Goal: Information Seeking & Learning: Check status

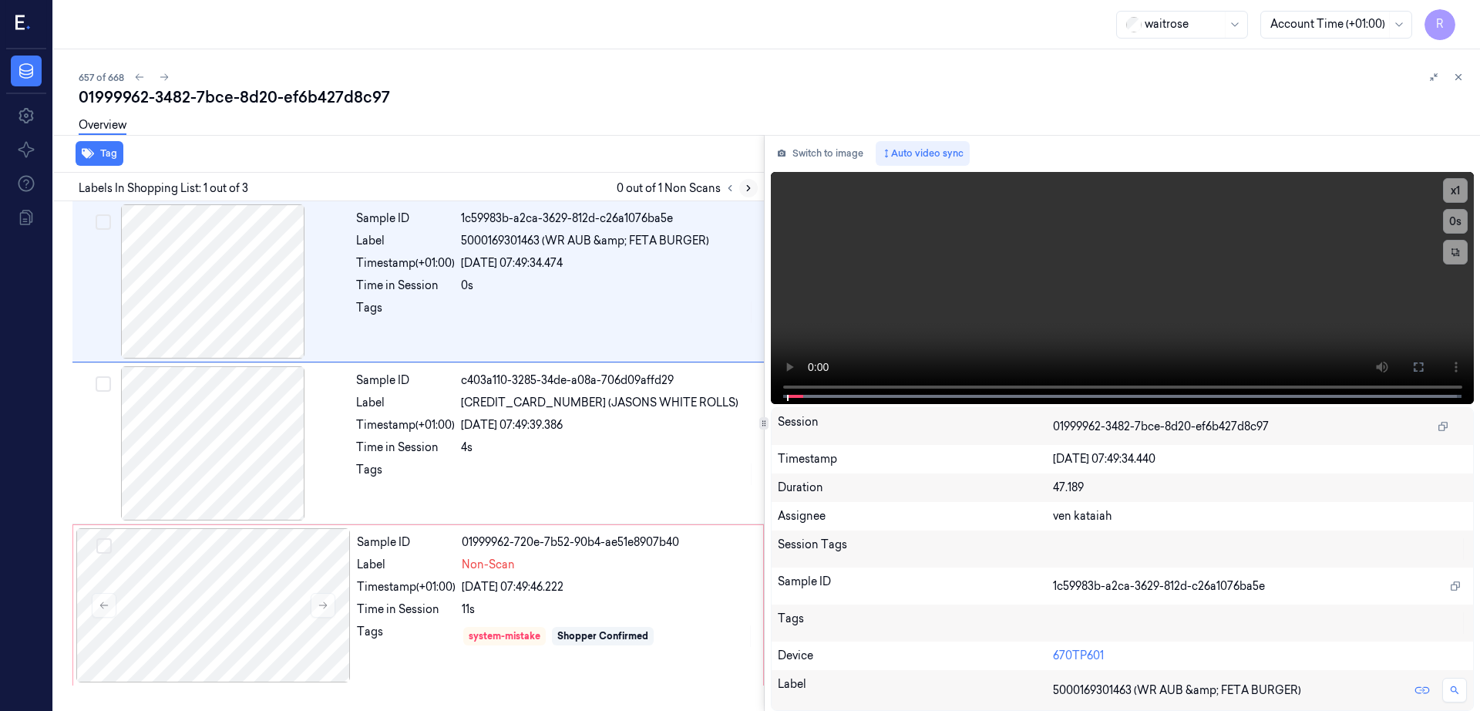
click at [754, 188] on icon at bounding box center [748, 188] width 11 height 11
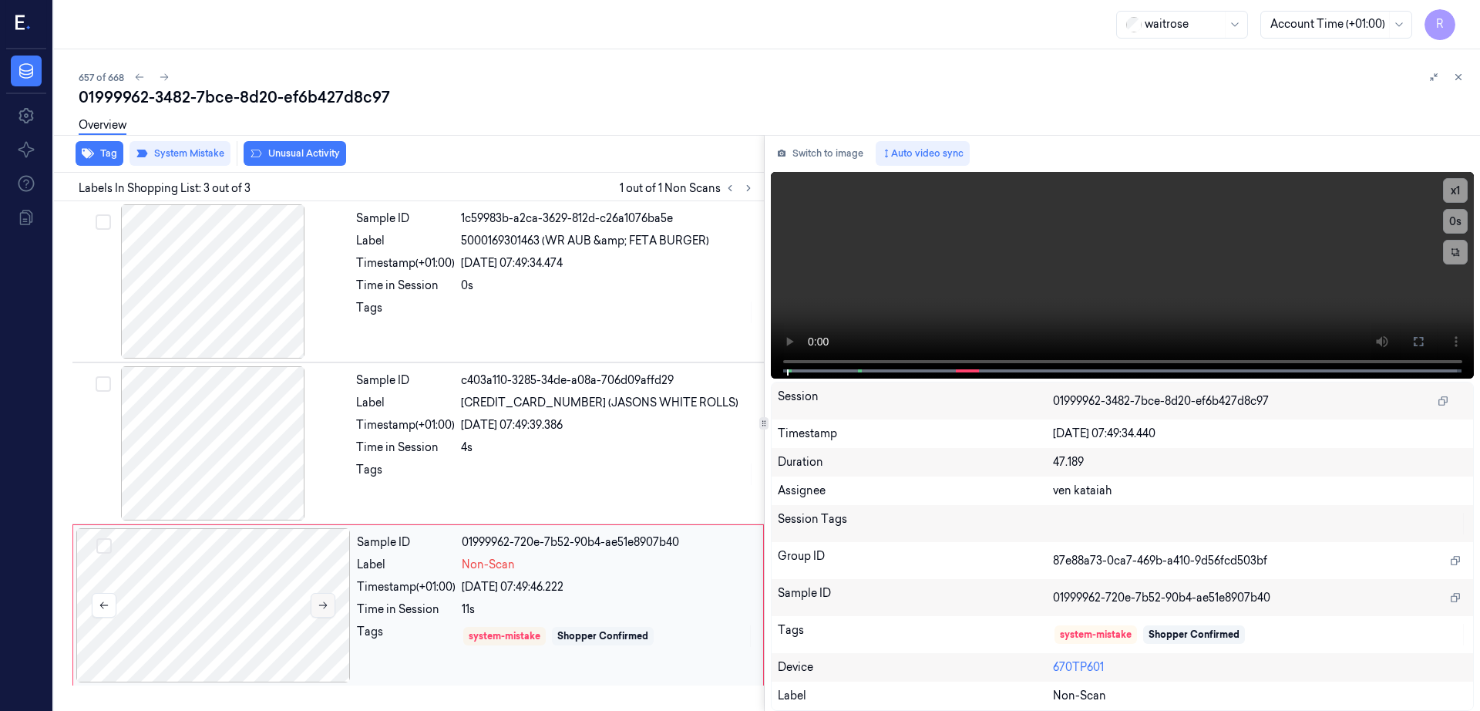
click at [321, 598] on button at bounding box center [323, 605] width 25 height 25
click at [324, 616] on button at bounding box center [323, 605] width 25 height 25
click at [853, 156] on button "Switch to image" at bounding box center [820, 153] width 99 height 25
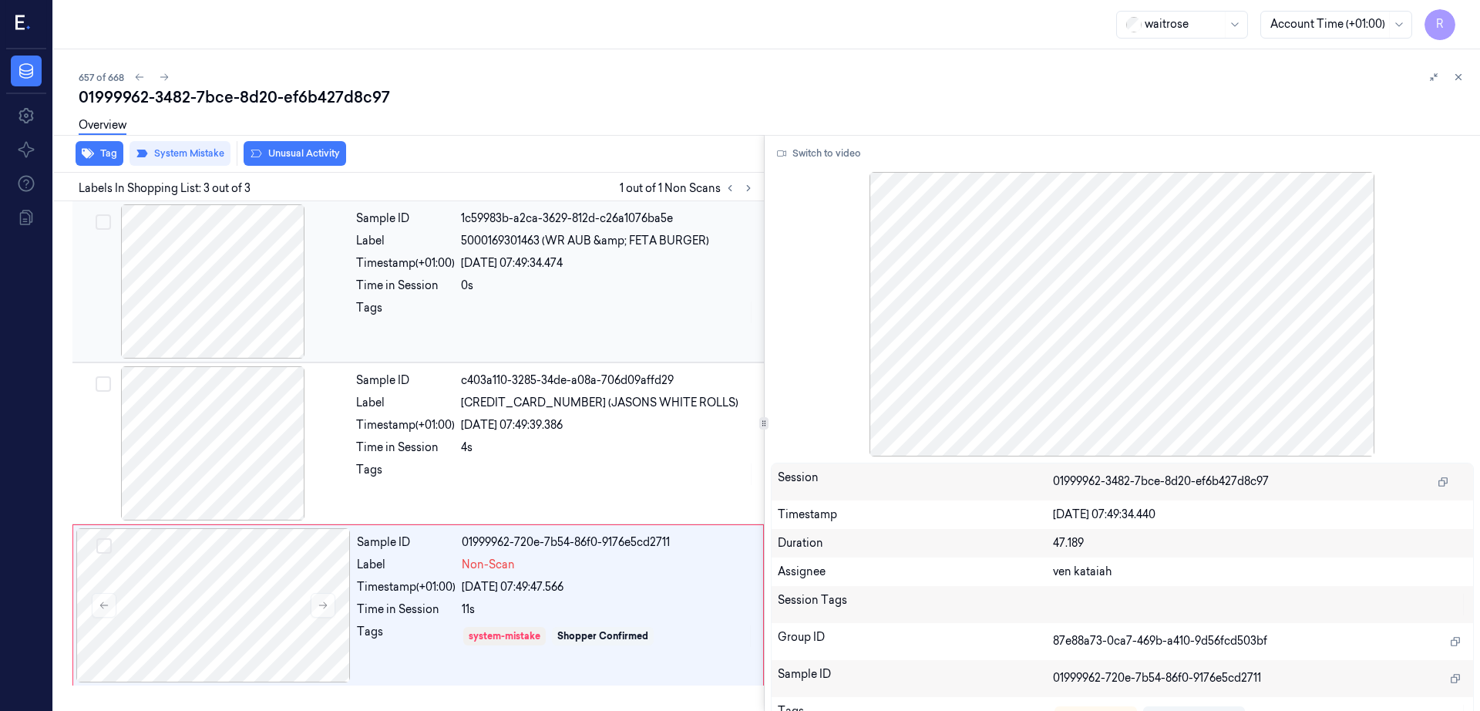
click at [267, 261] on div at bounding box center [213, 281] width 274 height 154
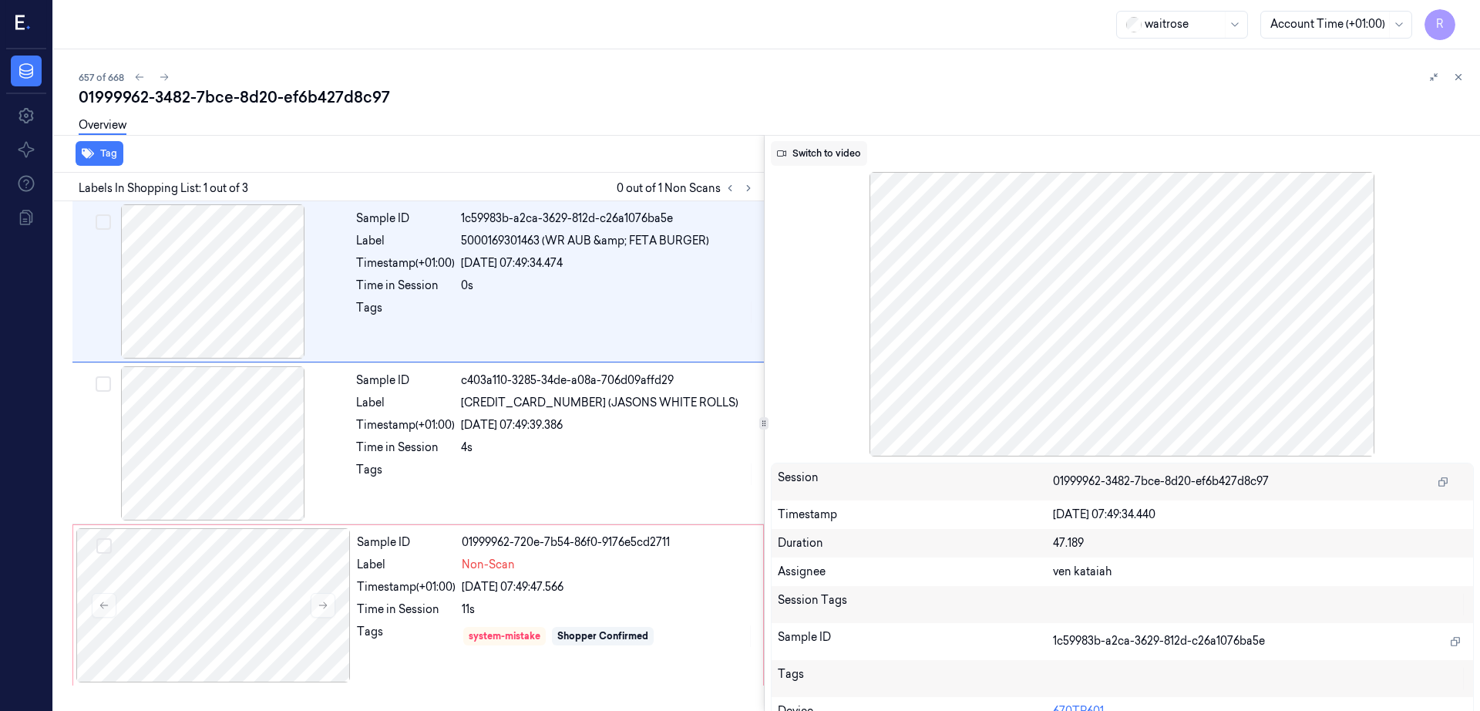
click at [857, 148] on button "Switch to video" at bounding box center [819, 153] width 96 height 25
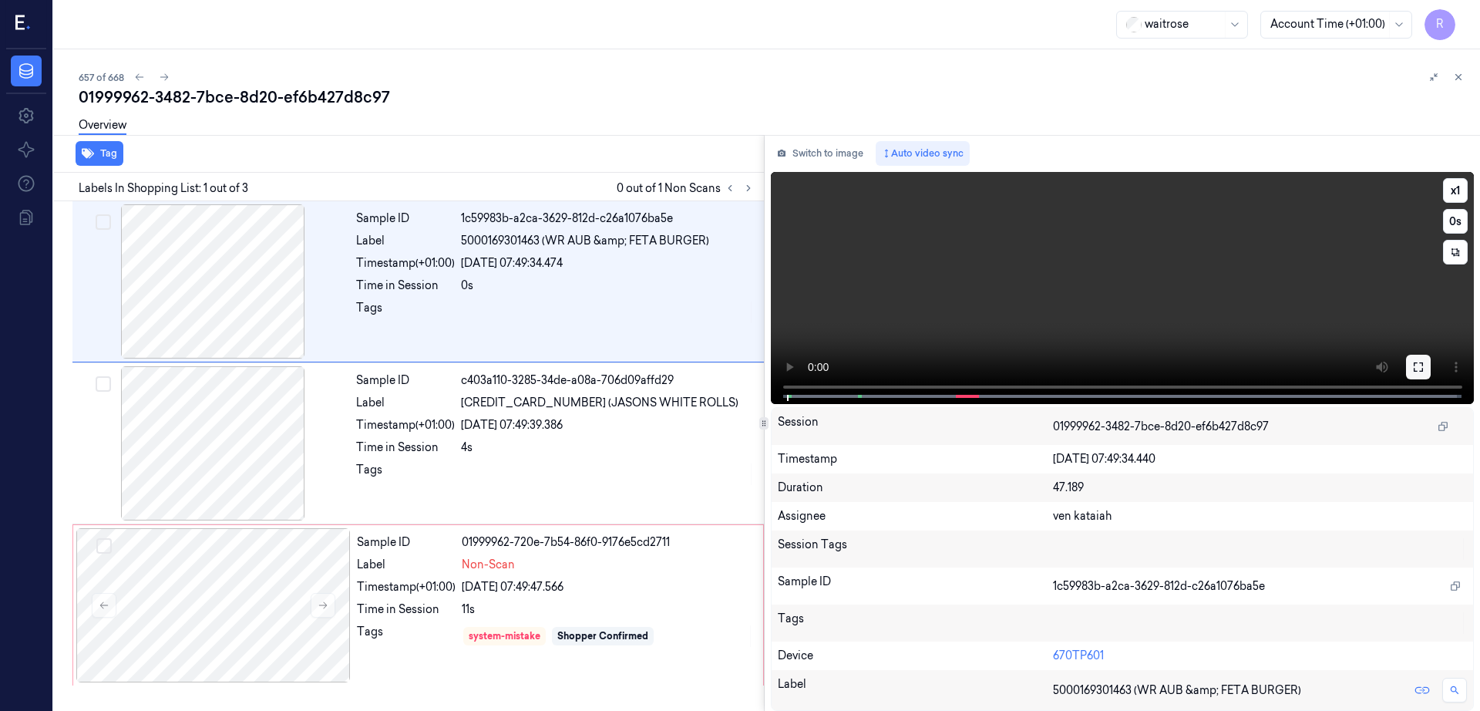
click at [1423, 369] on icon at bounding box center [1418, 366] width 9 height 9
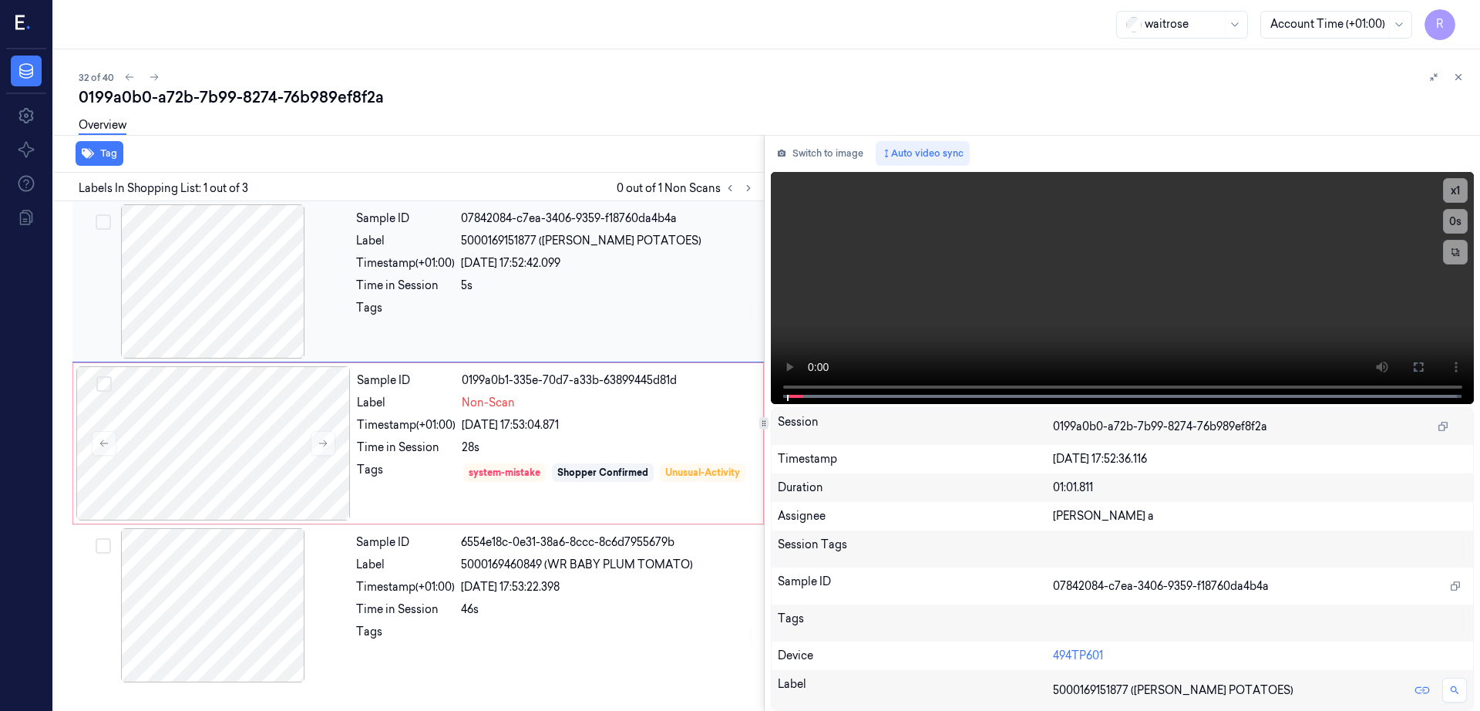
click at [257, 287] on div at bounding box center [213, 281] width 274 height 154
click at [1425, 361] on icon at bounding box center [1418, 367] width 12 height 12
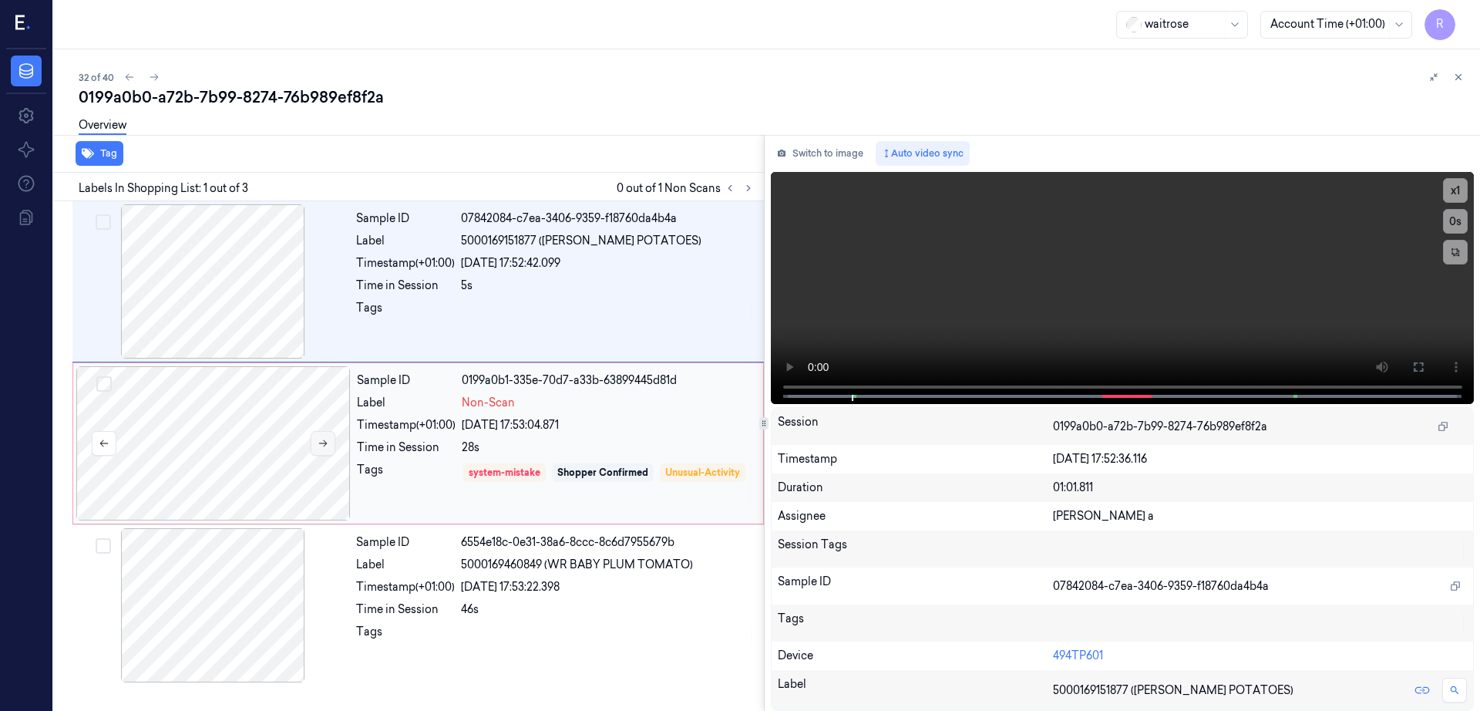
click at [323, 443] on icon at bounding box center [323, 443] width 8 height 7
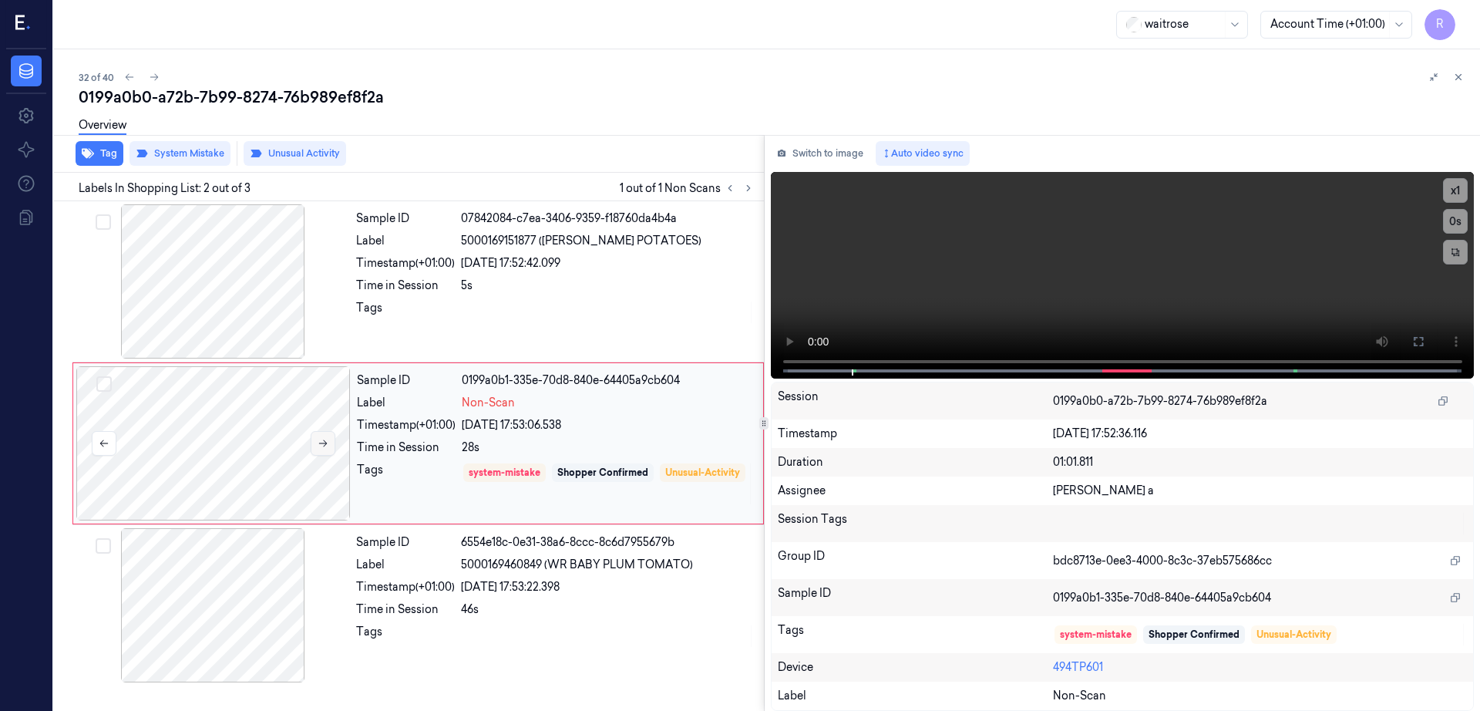
click at [323, 443] on icon at bounding box center [323, 443] width 8 height 7
click at [227, 315] on div at bounding box center [213, 281] width 274 height 154
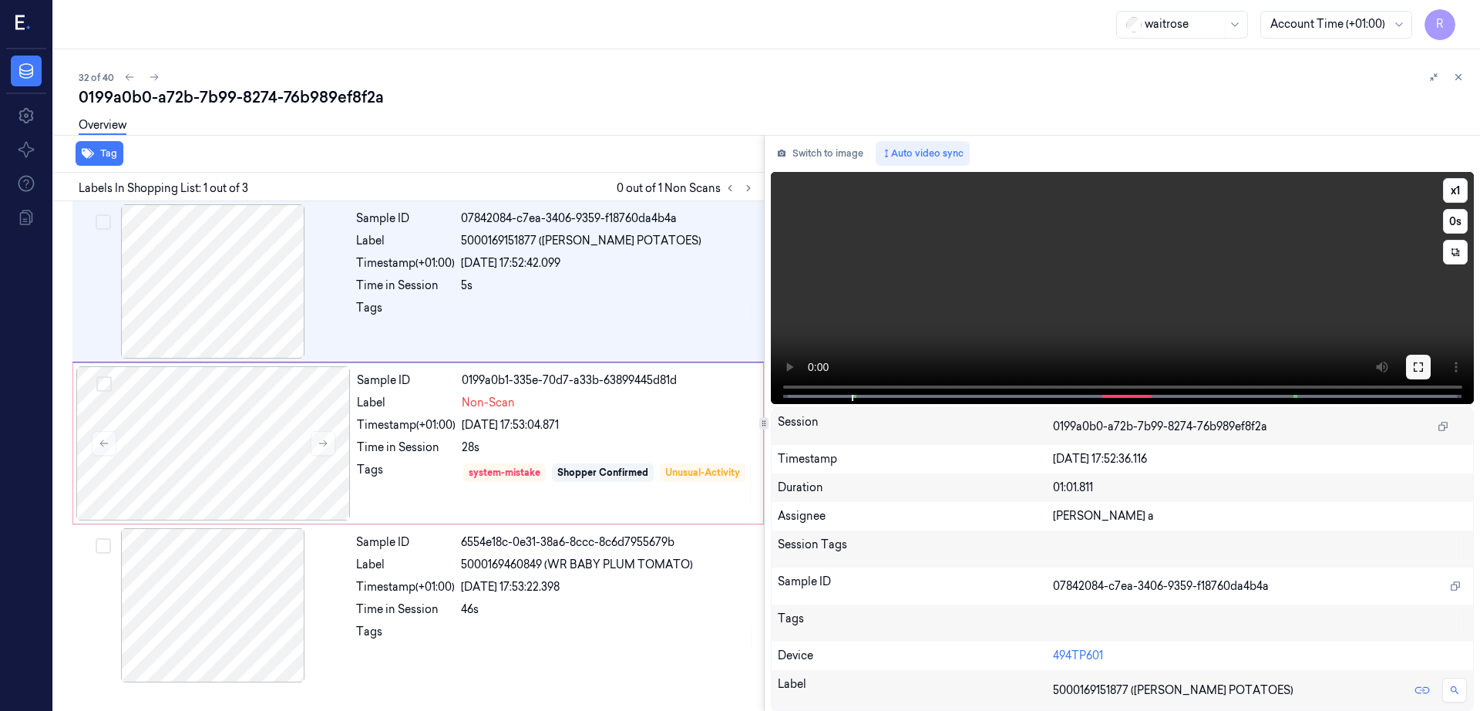
click at [1431, 367] on button at bounding box center [1418, 367] width 25 height 25
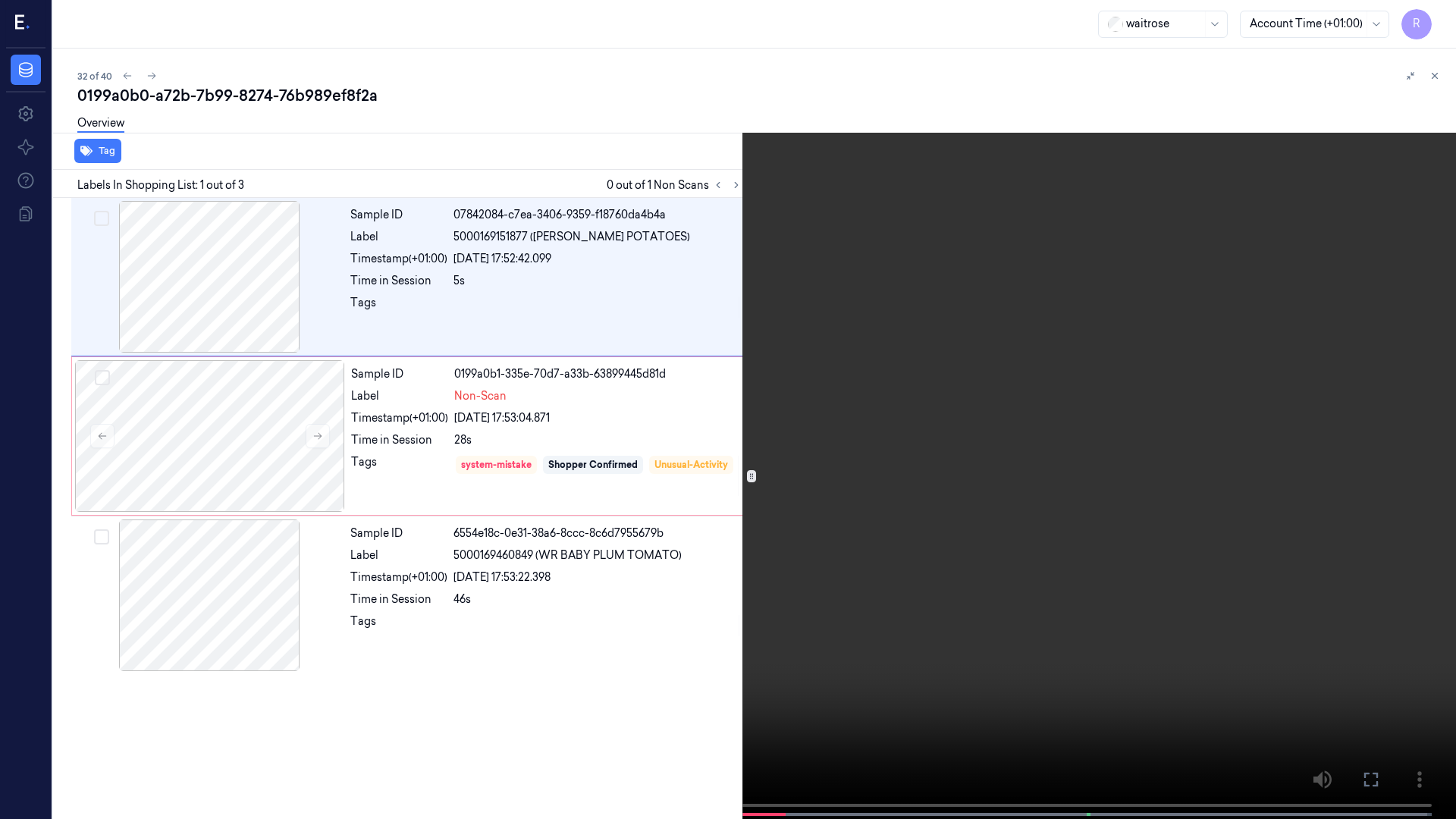
click at [872, 441] on video at bounding box center [728, 411] width 1456 height 822
click at [1447, 20] on button "x 1" at bounding box center [1437, 18] width 25 height 25
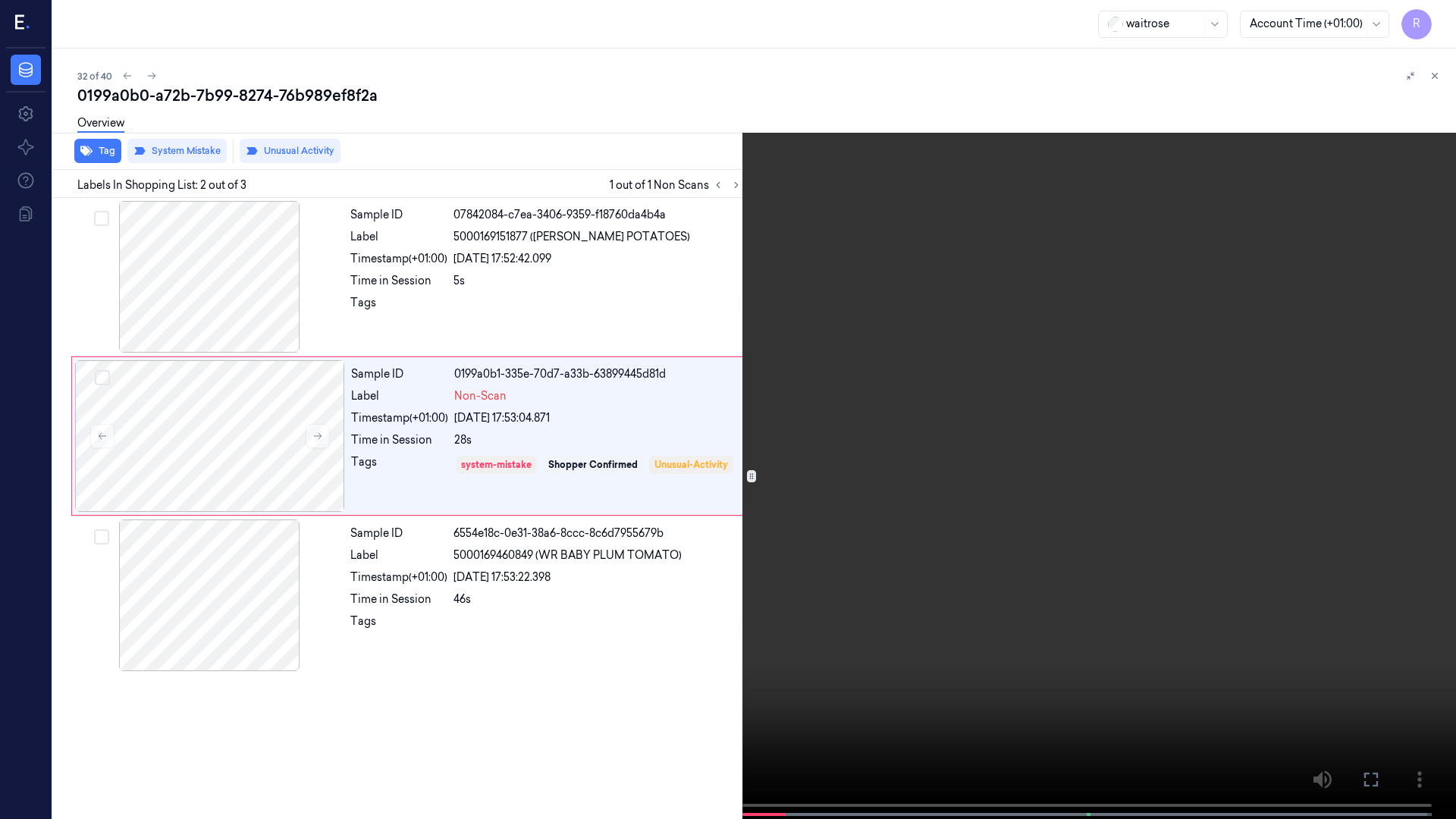
click at [631, 237] on video at bounding box center [728, 411] width 1456 height 822
click at [527, 418] on video at bounding box center [728, 411] width 1456 height 822
click at [1440, 81] on icon at bounding box center [1438, 79] width 8 height 8
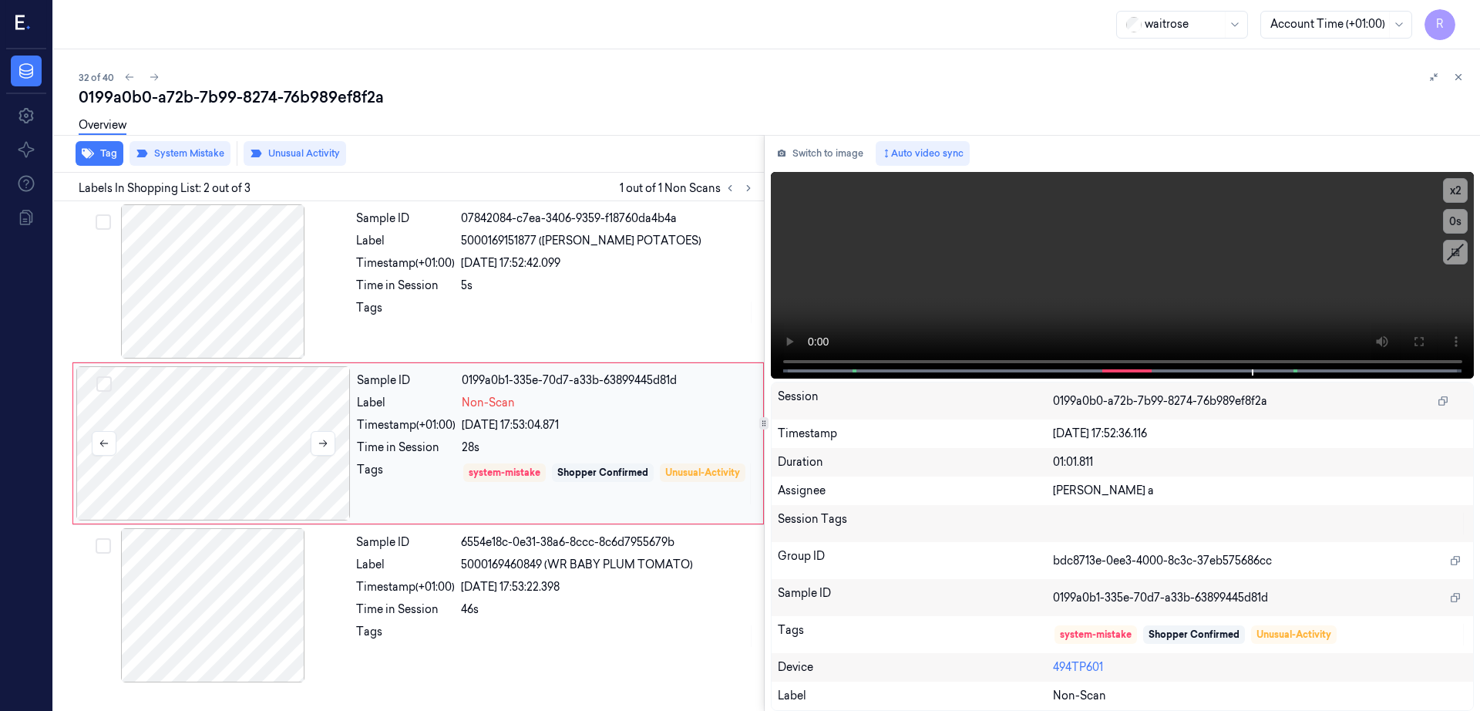
click at [254, 455] on div at bounding box center [213, 443] width 274 height 154
click at [316, 448] on button at bounding box center [323, 443] width 25 height 25
click at [316, 447] on button at bounding box center [323, 443] width 25 height 25
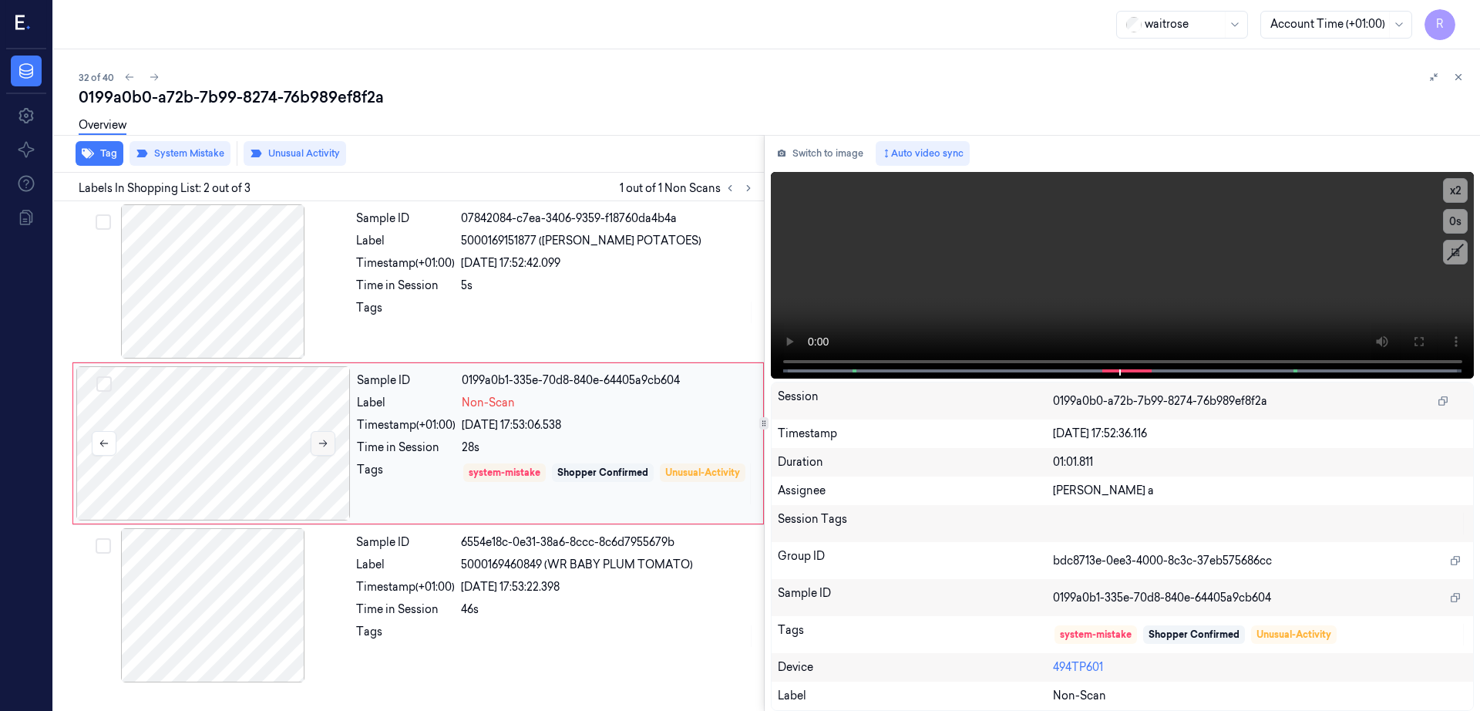
click at [316, 447] on button at bounding box center [323, 443] width 25 height 25
click at [324, 443] on icon at bounding box center [323, 443] width 11 height 11
click at [328, 443] on icon at bounding box center [323, 443] width 11 height 11
click at [843, 161] on button "Switch to image" at bounding box center [820, 153] width 99 height 25
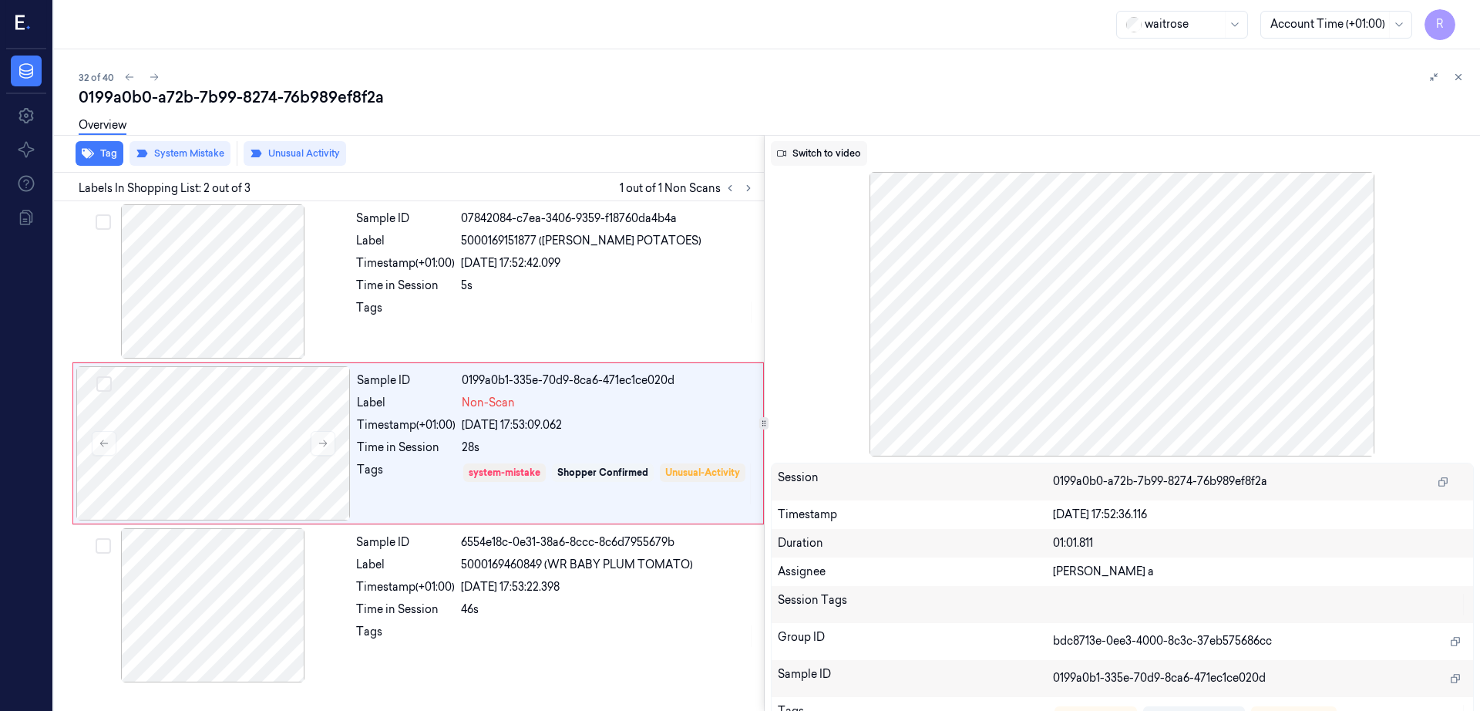
click at [827, 153] on button "Switch to video" at bounding box center [819, 153] width 96 height 25
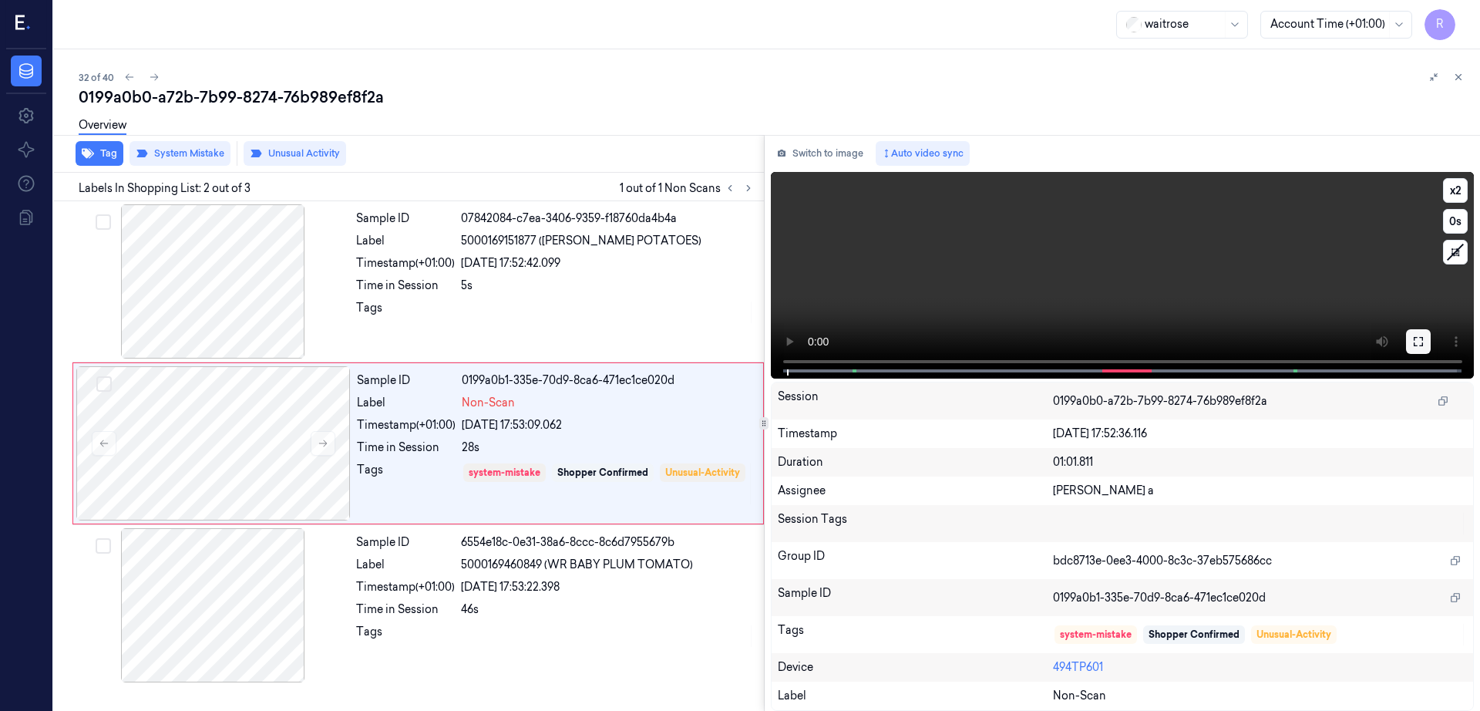
click at [1431, 332] on button at bounding box center [1418, 341] width 25 height 25
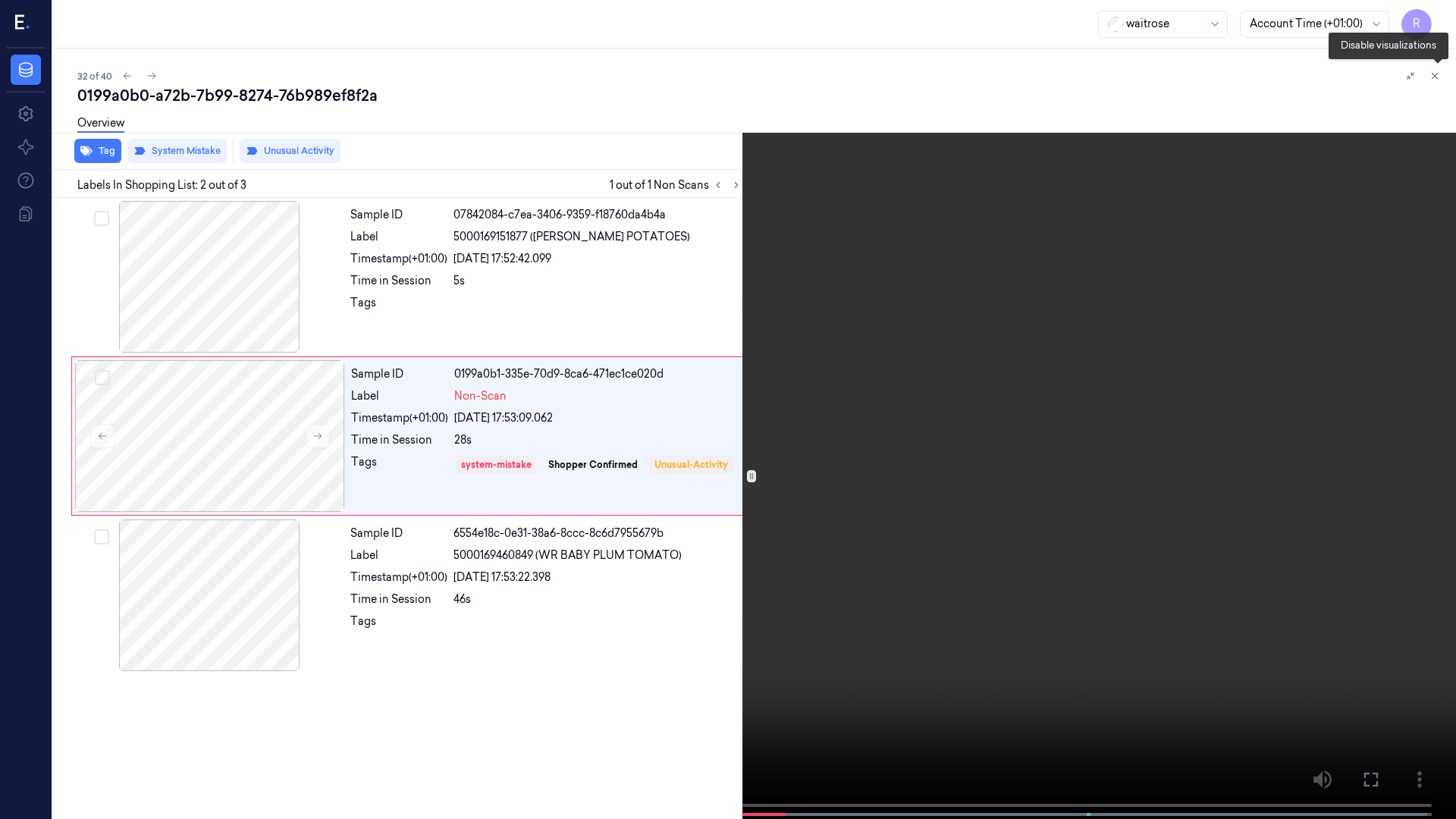
click at [1435, 83] on icon at bounding box center [1437, 79] width 17 height 17
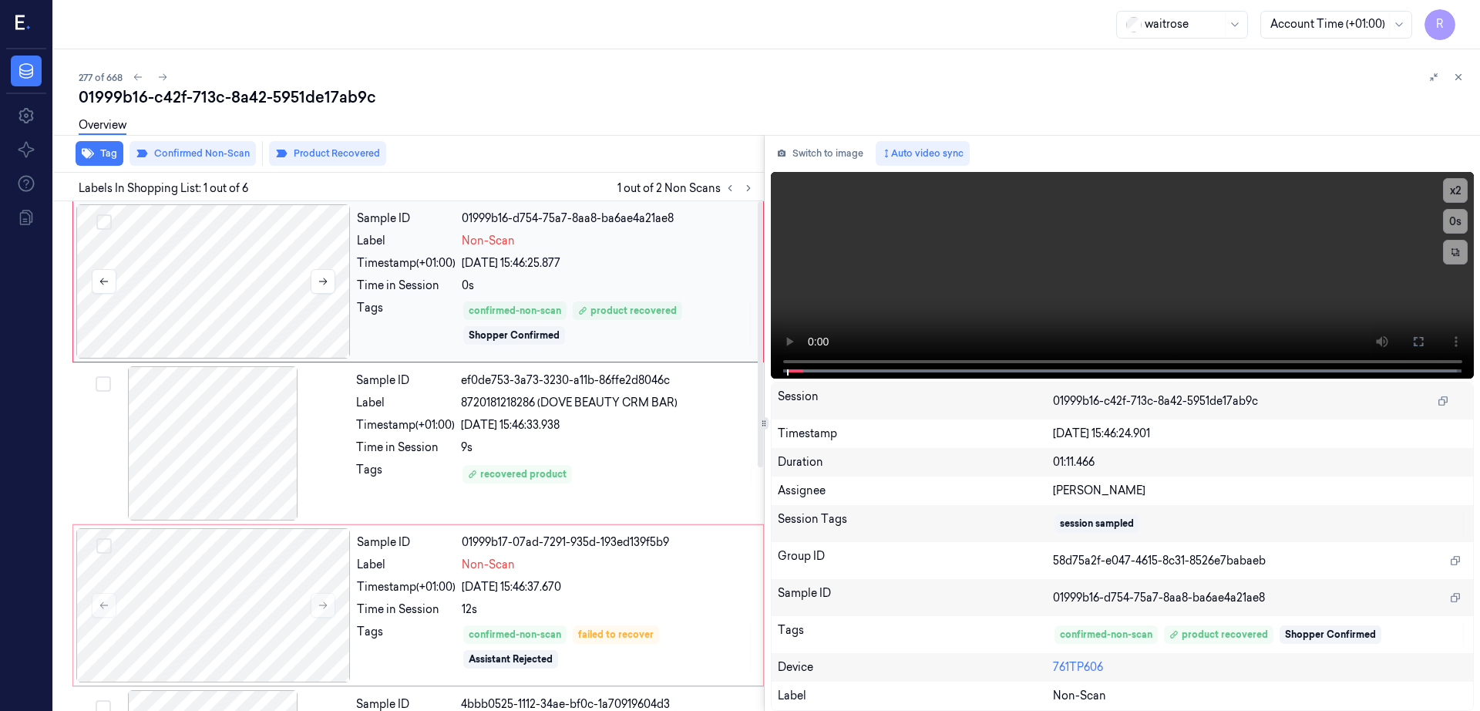
click at [253, 288] on div at bounding box center [213, 281] width 274 height 154
click at [870, 156] on button "Switch to image" at bounding box center [820, 153] width 99 height 25
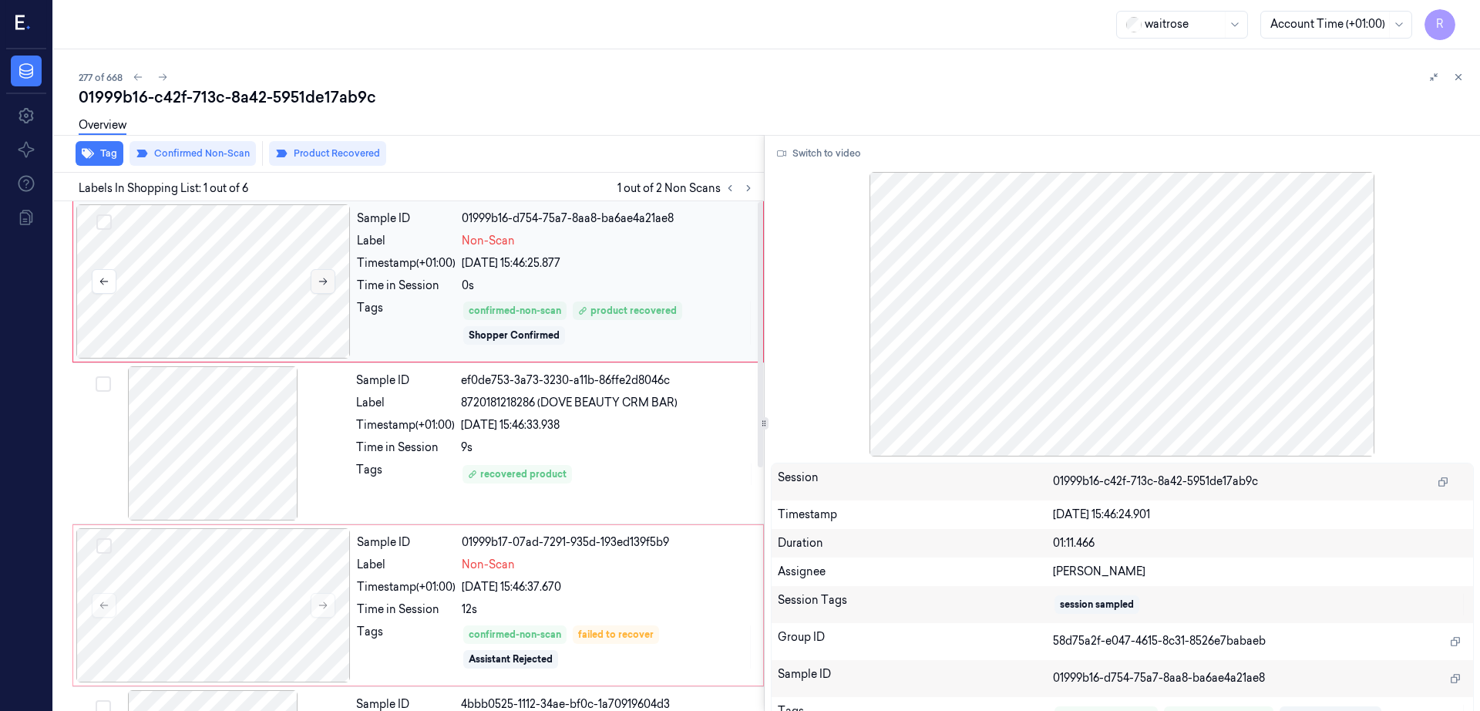
click at [320, 279] on icon at bounding box center [323, 281] width 11 height 11
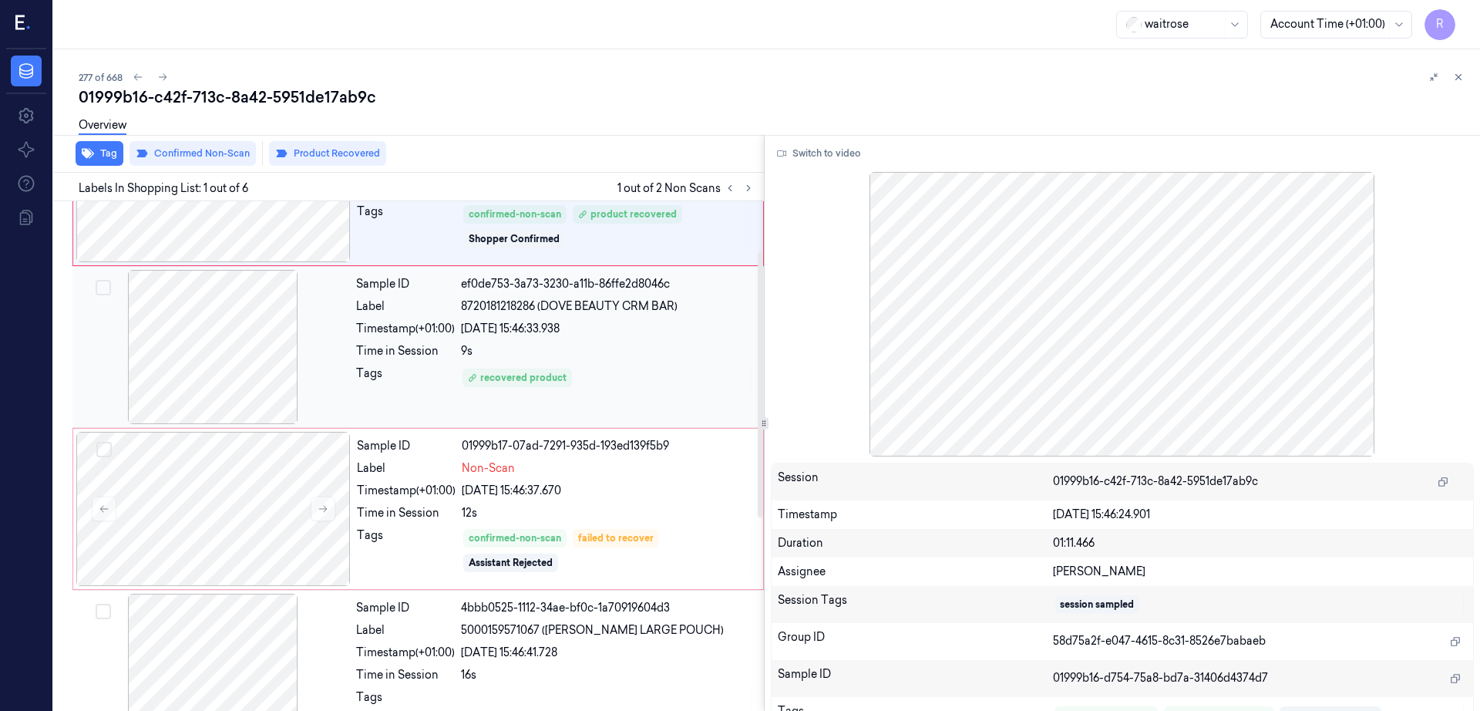
click at [209, 367] on div at bounding box center [213, 347] width 274 height 154
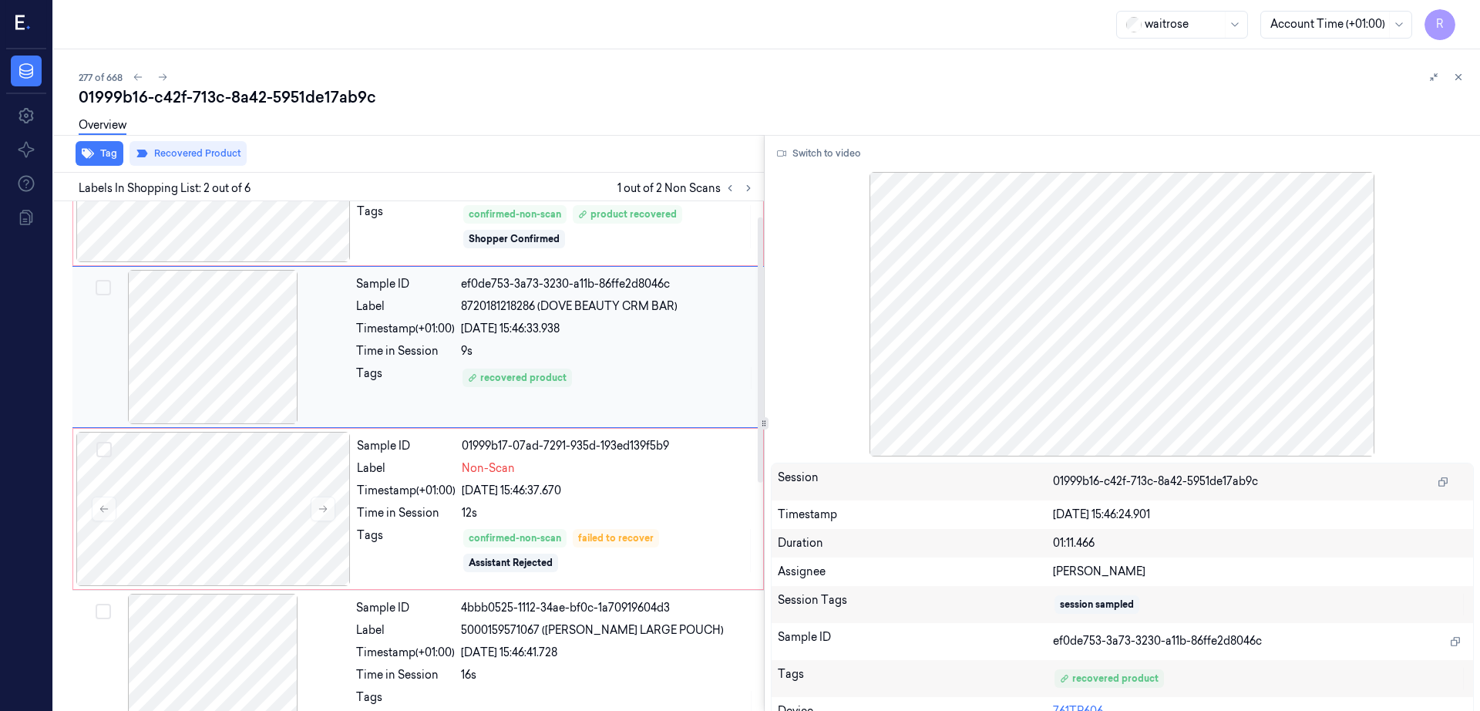
scroll to position [0, 0]
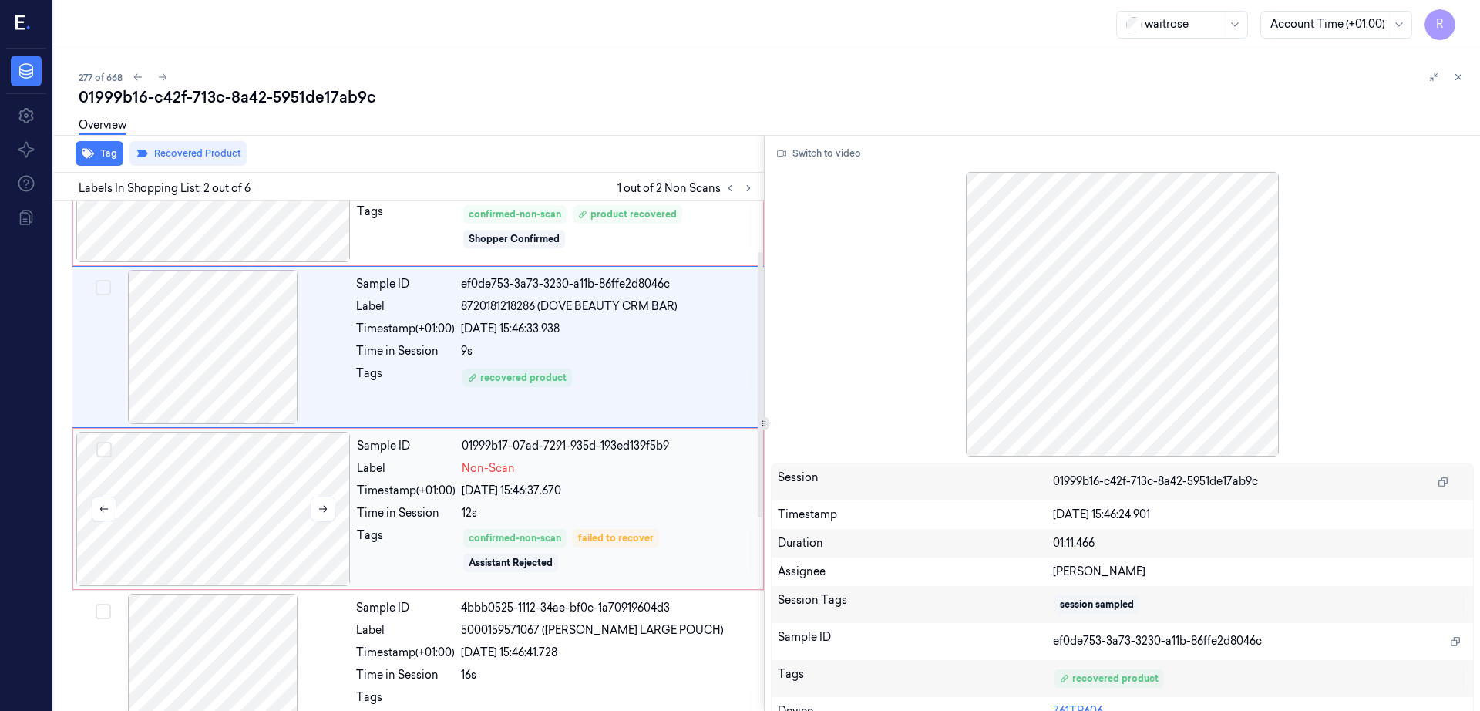
click at [224, 478] on div at bounding box center [213, 509] width 274 height 154
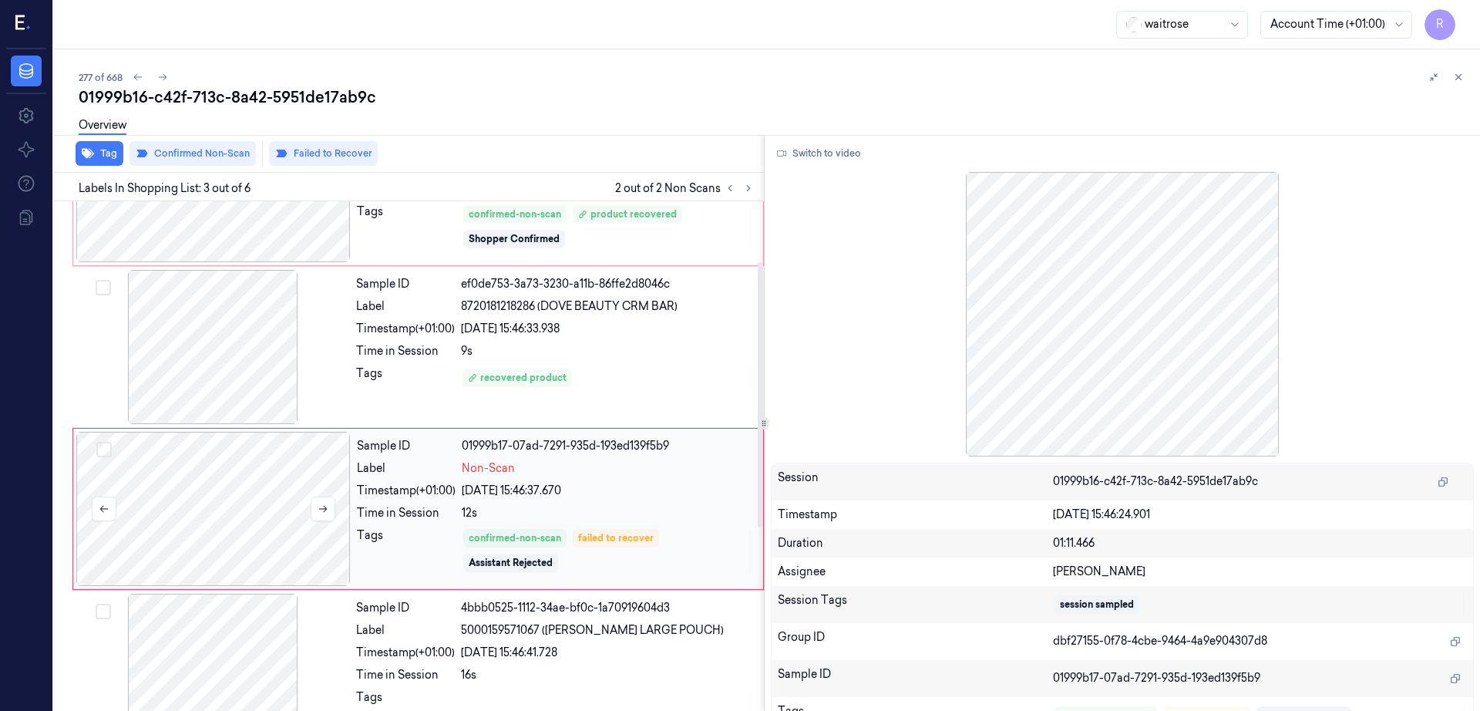
scroll to position [150, 0]
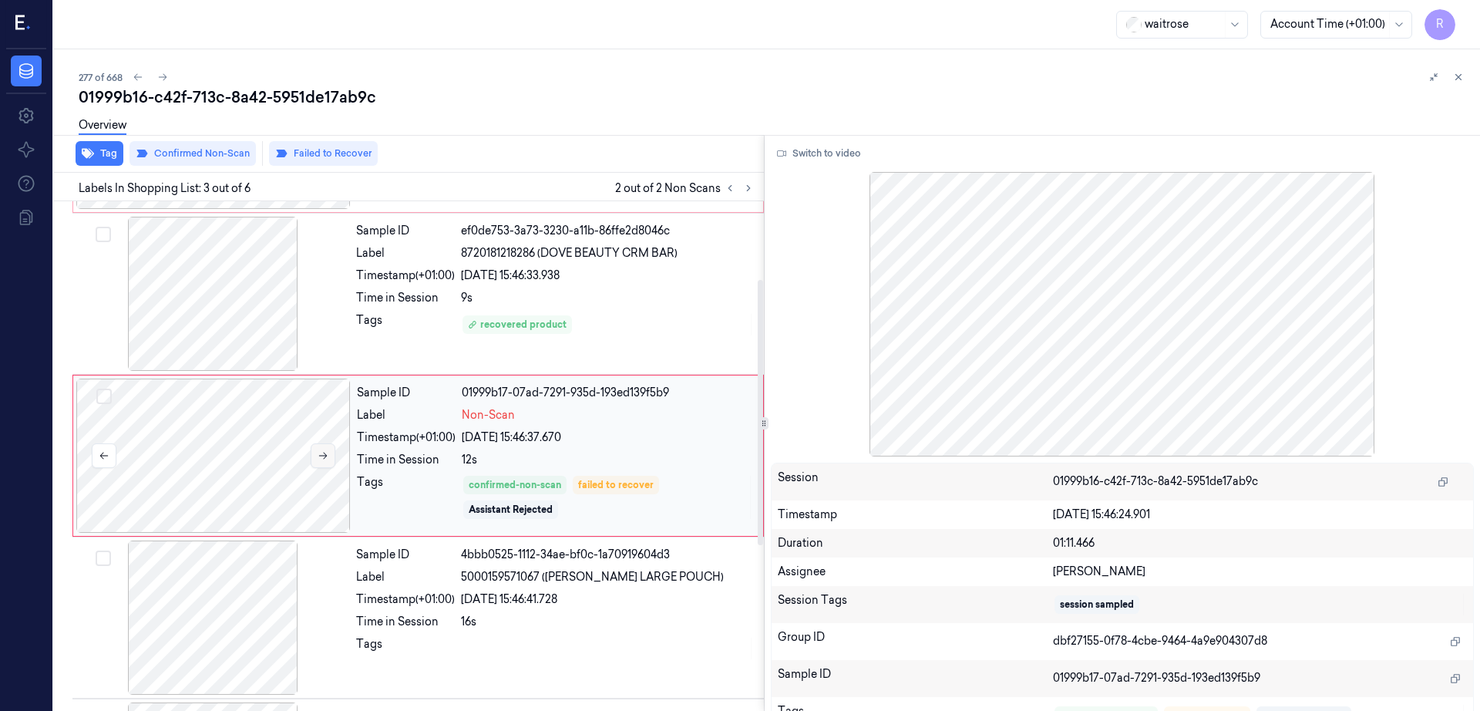
click at [326, 447] on button at bounding box center [323, 455] width 25 height 25
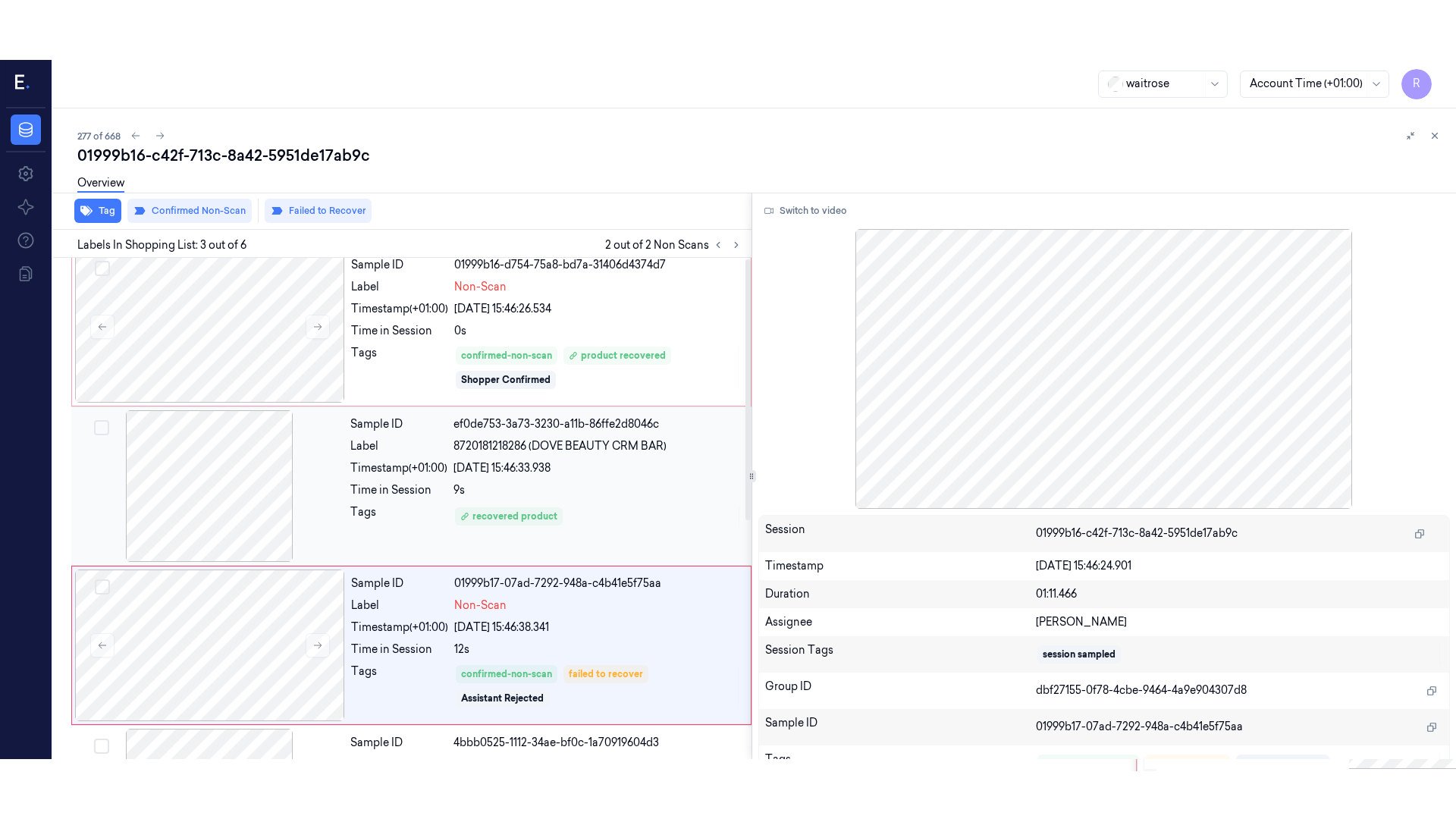
scroll to position [0, 0]
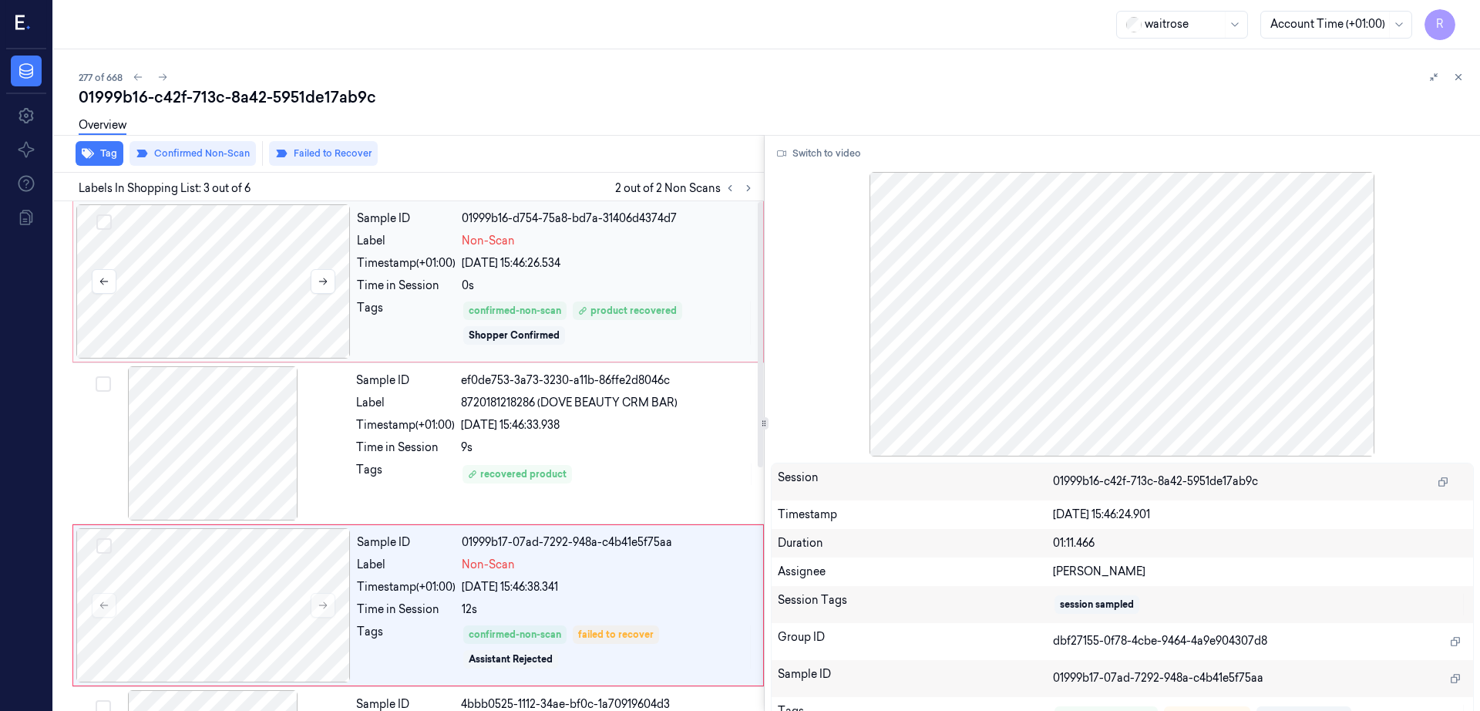
click at [240, 308] on div at bounding box center [213, 281] width 274 height 154
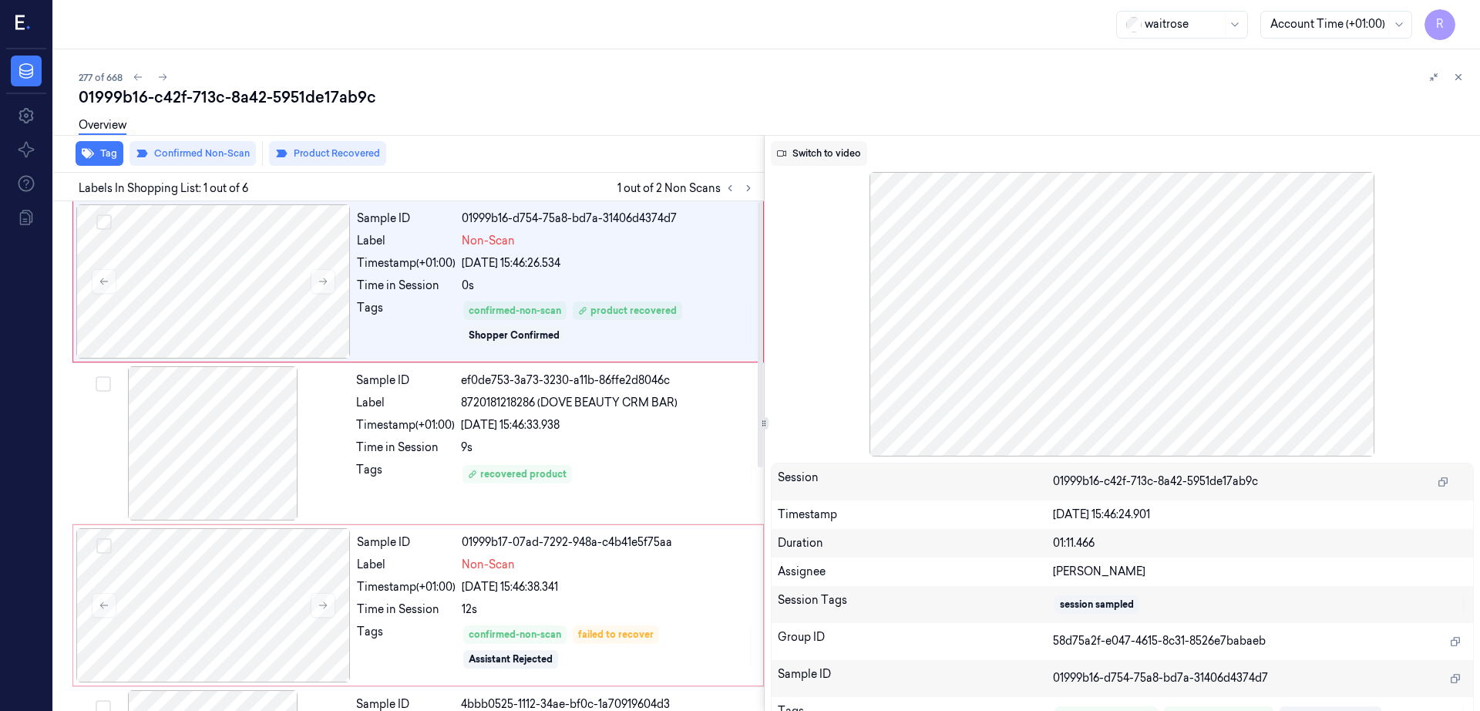
click at [828, 148] on button "Switch to video" at bounding box center [819, 153] width 96 height 25
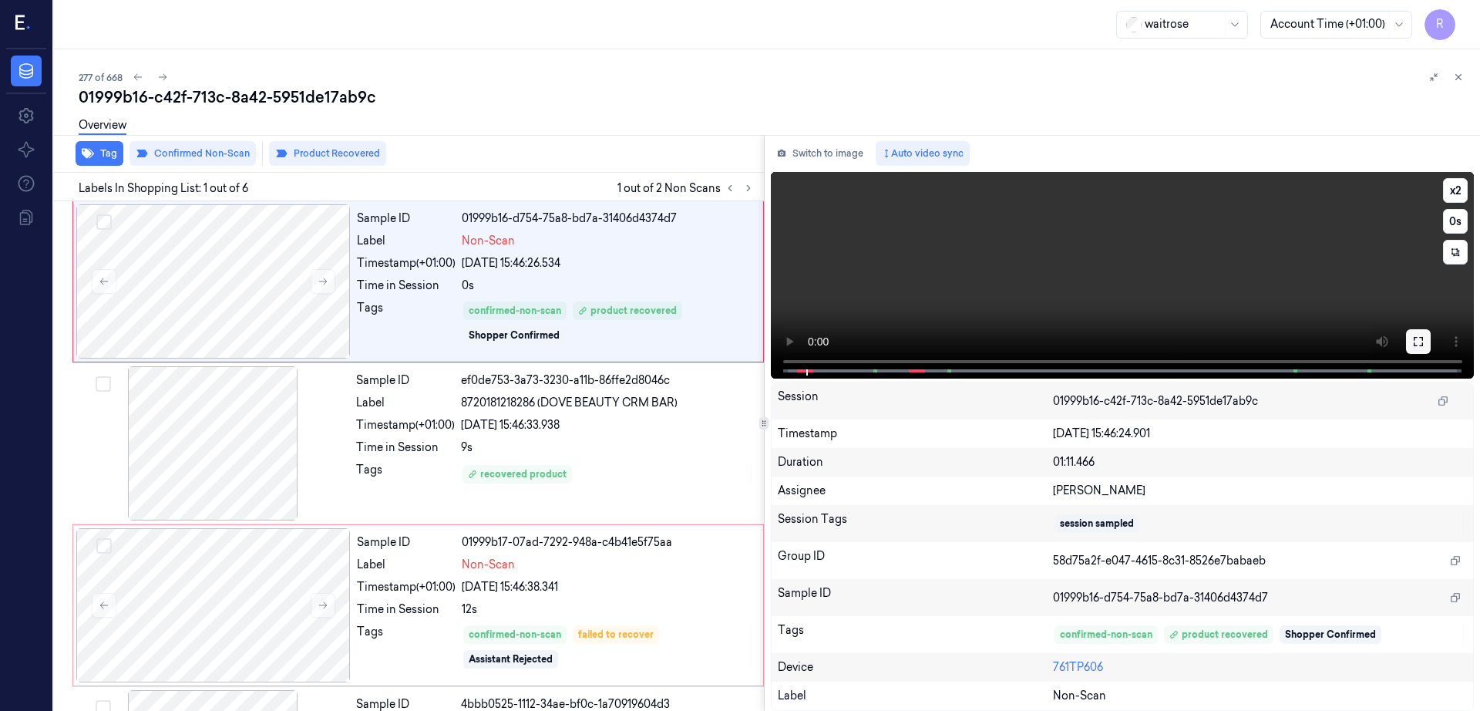
click at [1425, 342] on icon at bounding box center [1418, 341] width 12 height 12
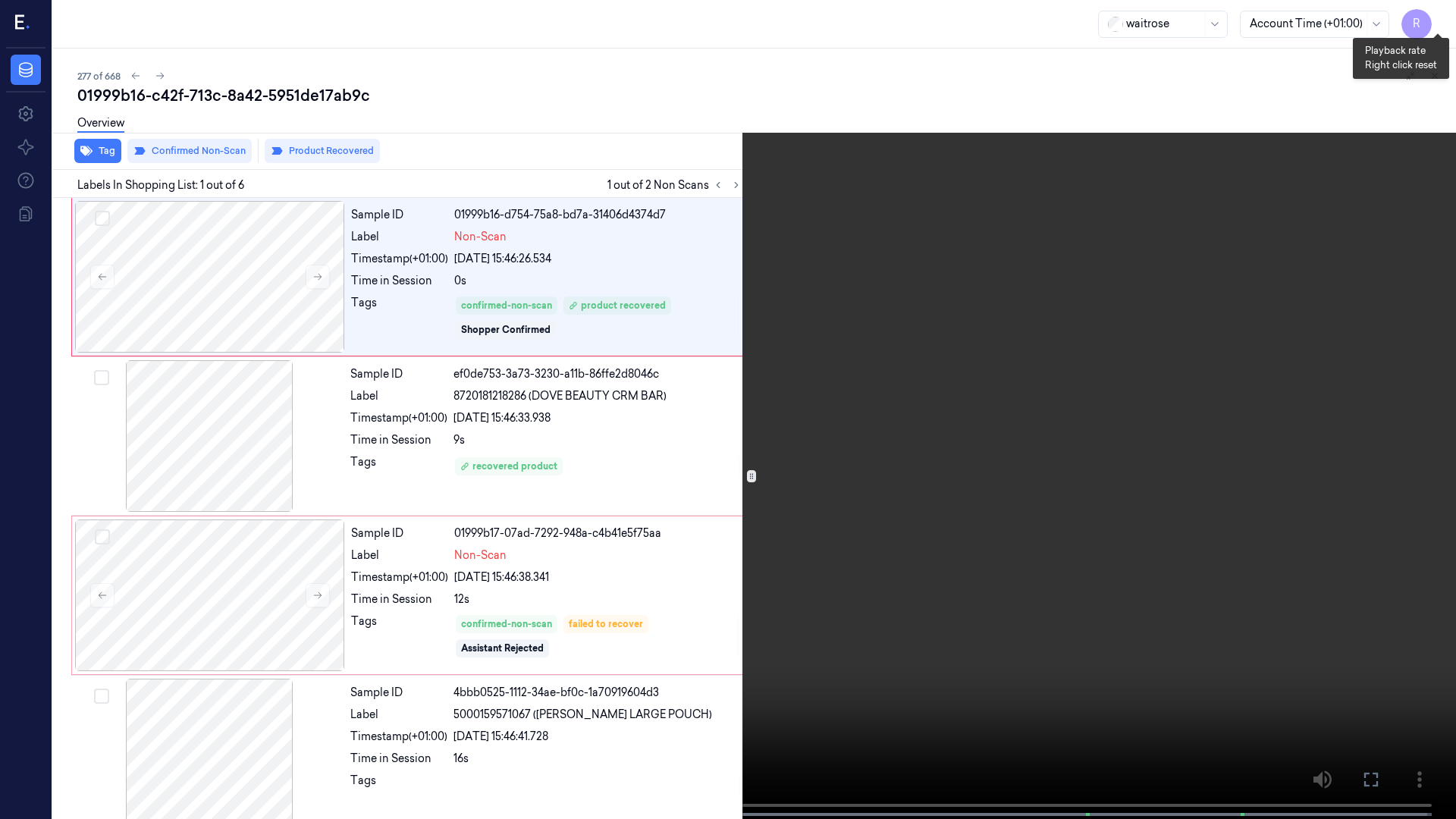
click at [1442, 31] on div "x 2 0 s" at bounding box center [1437, 48] width 25 height 85
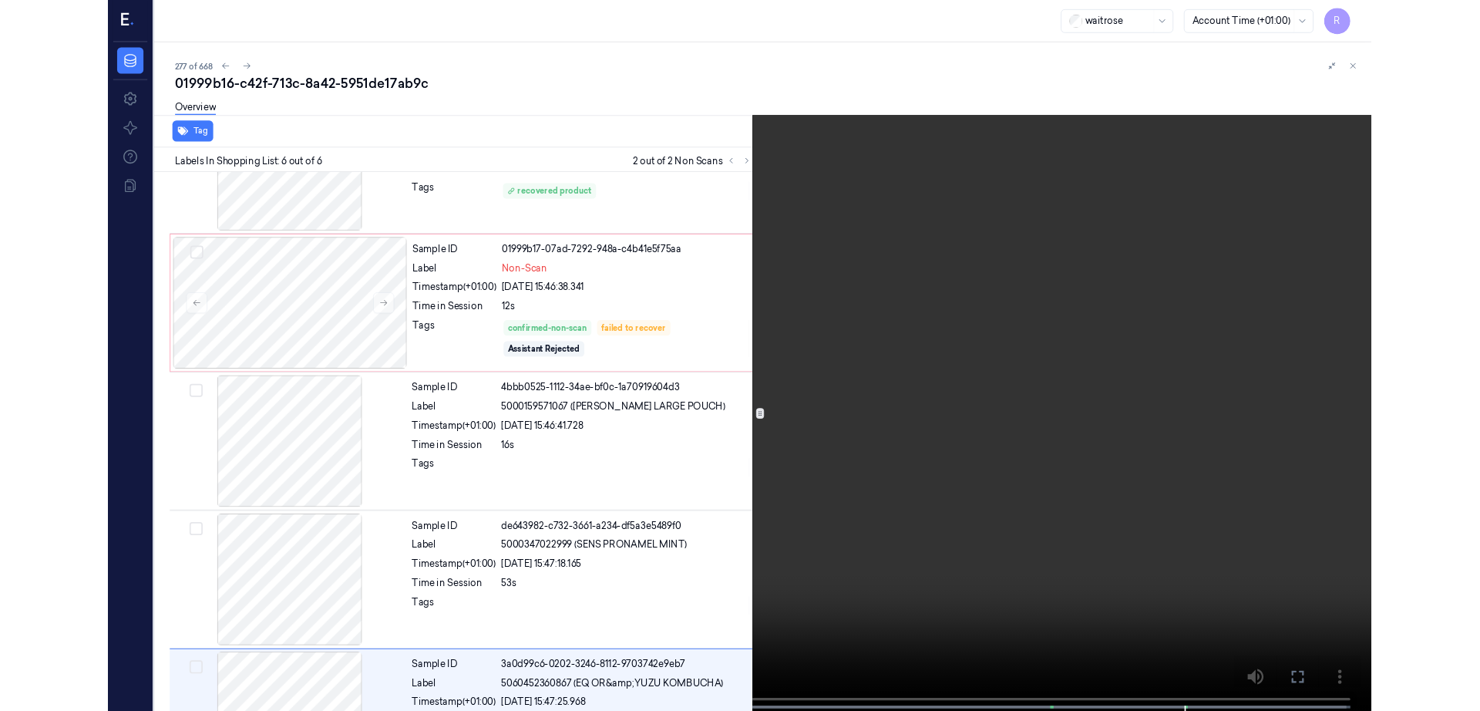
scroll to position [345, 0]
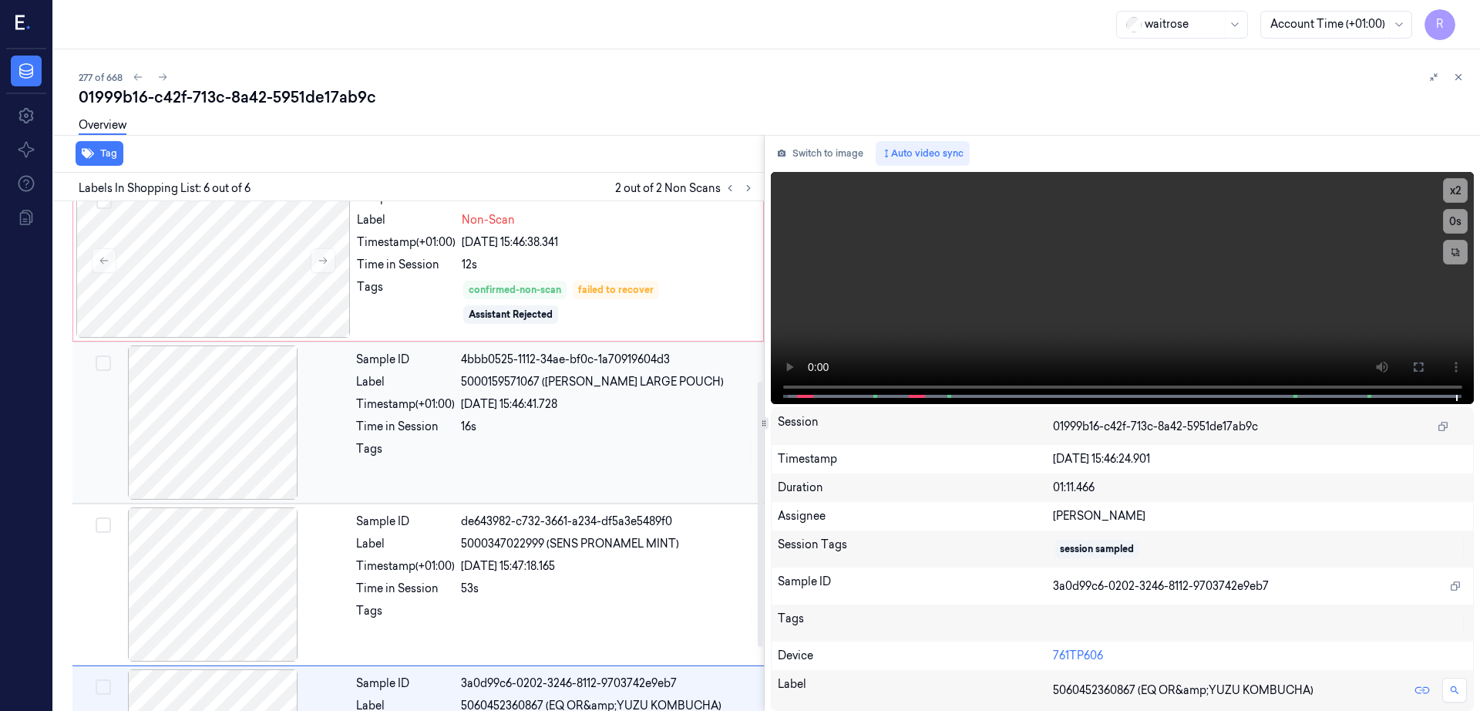
click at [216, 455] on div at bounding box center [213, 422] width 274 height 154
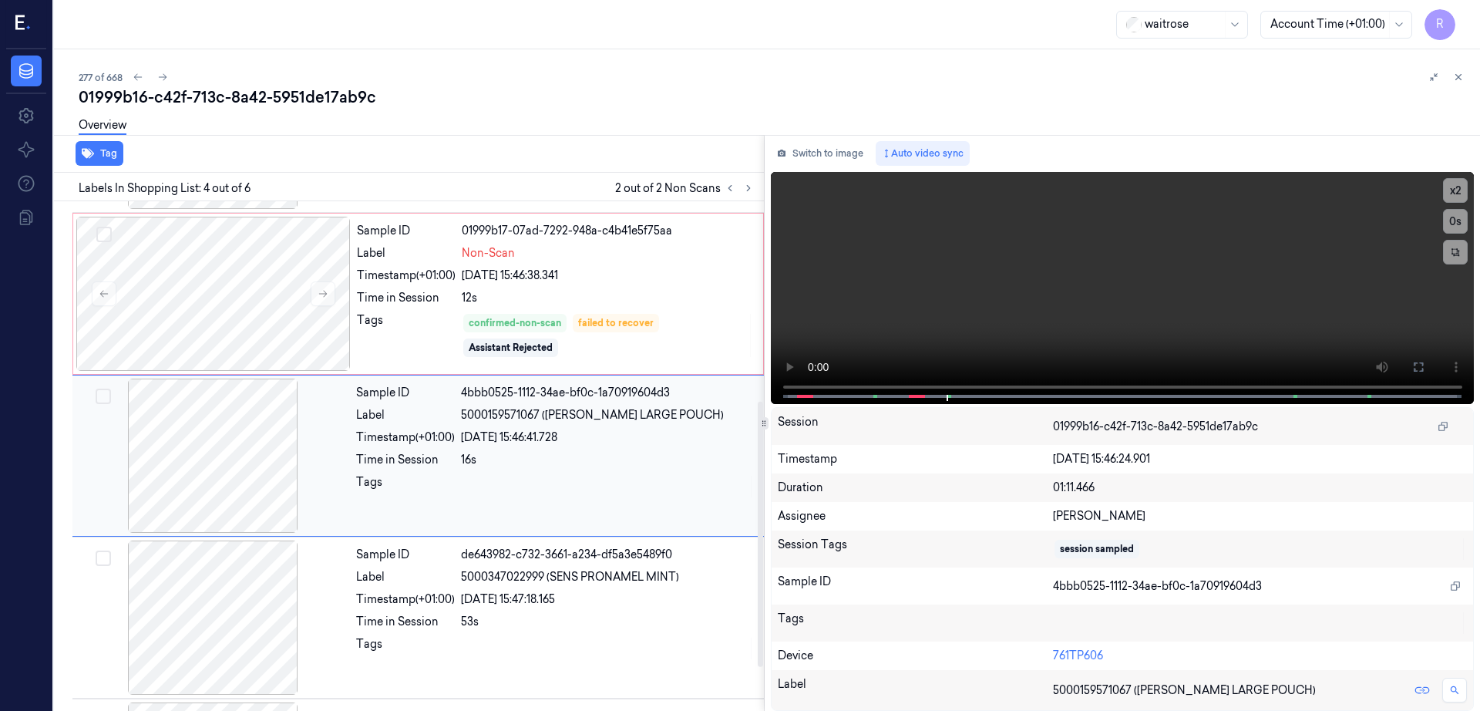
scroll to position [466, 0]
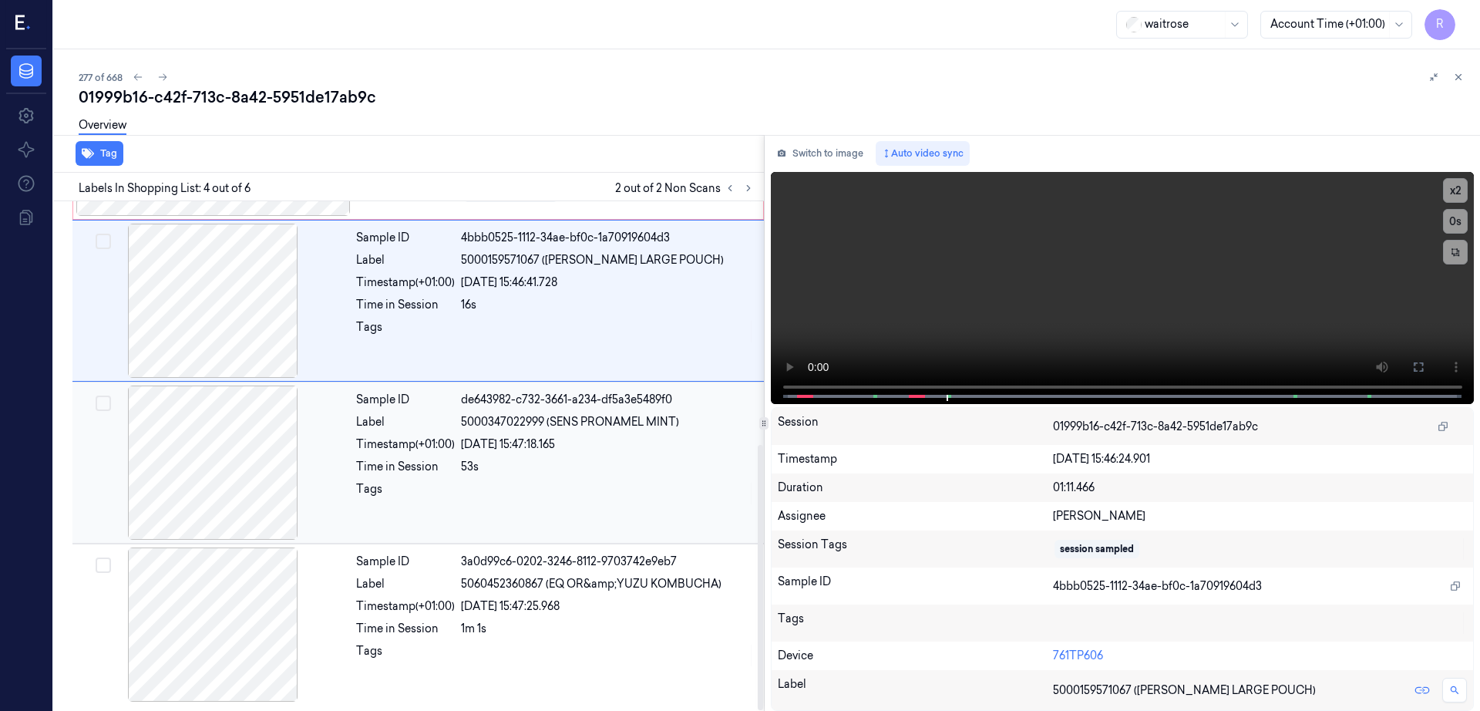
click at [216, 458] on div at bounding box center [213, 462] width 274 height 154
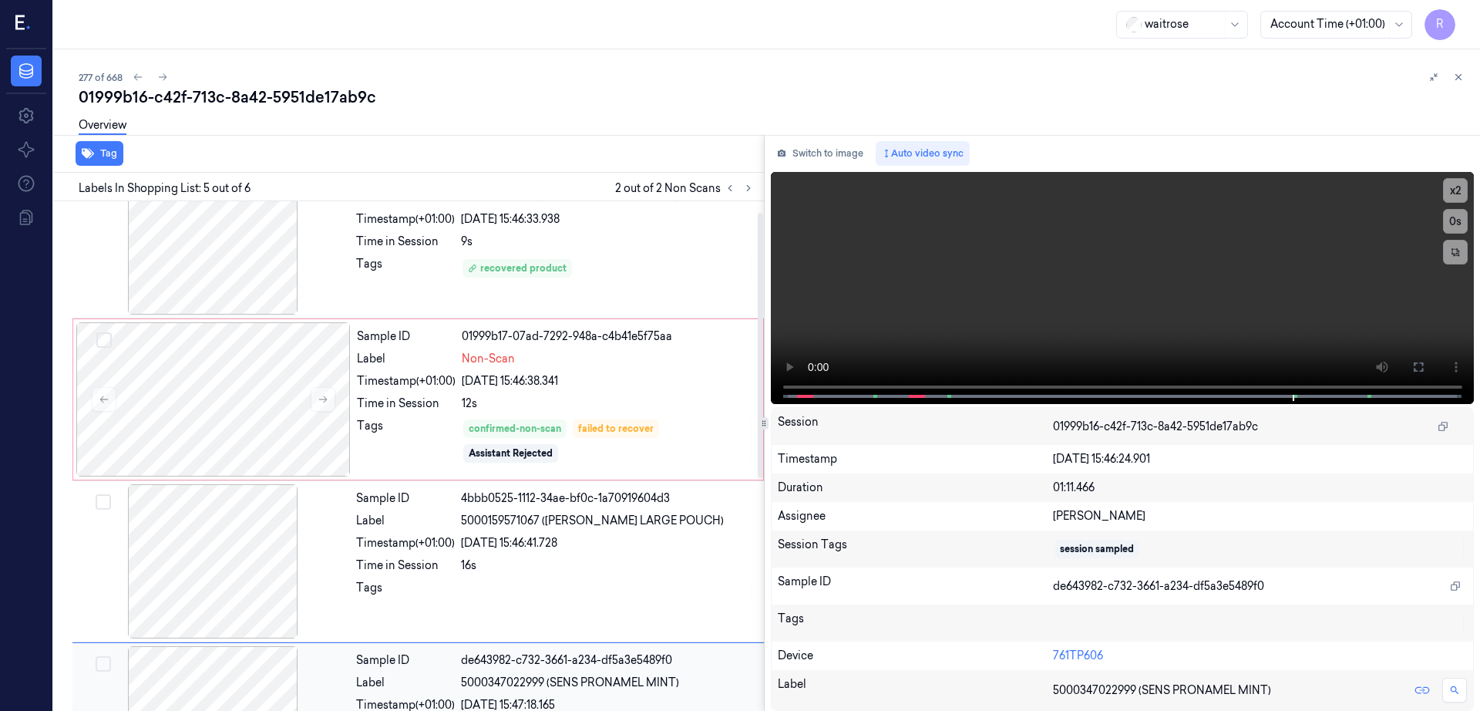
scroll to position [0, 0]
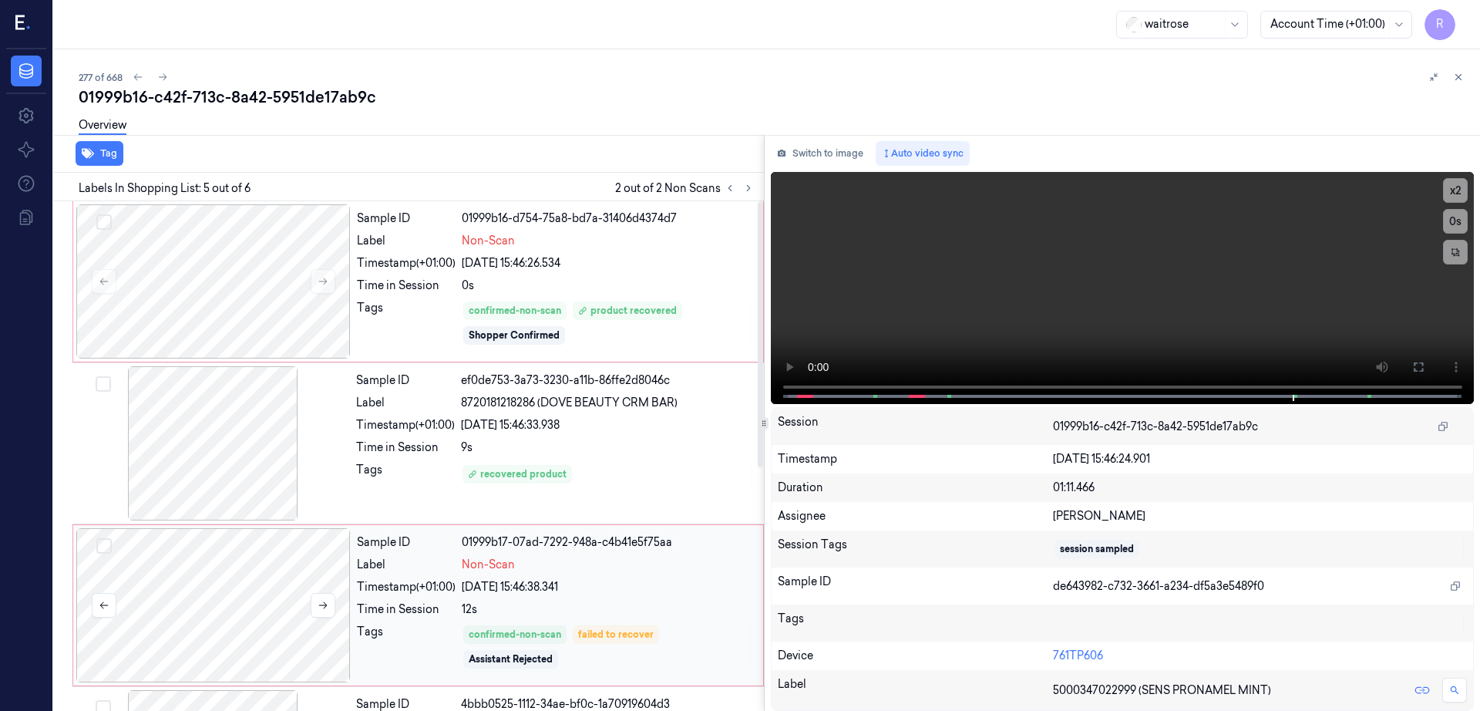
click at [251, 534] on div at bounding box center [213, 605] width 274 height 154
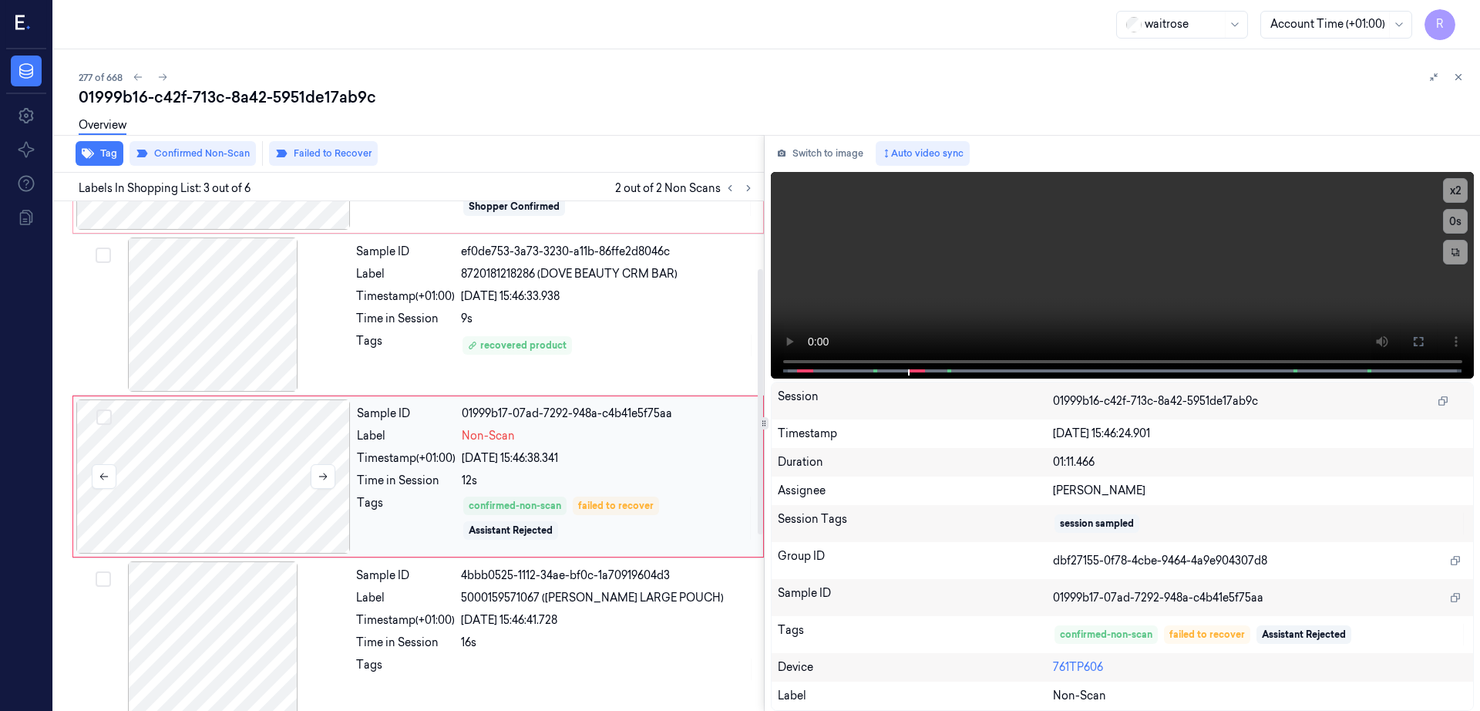
scroll to position [150, 0]
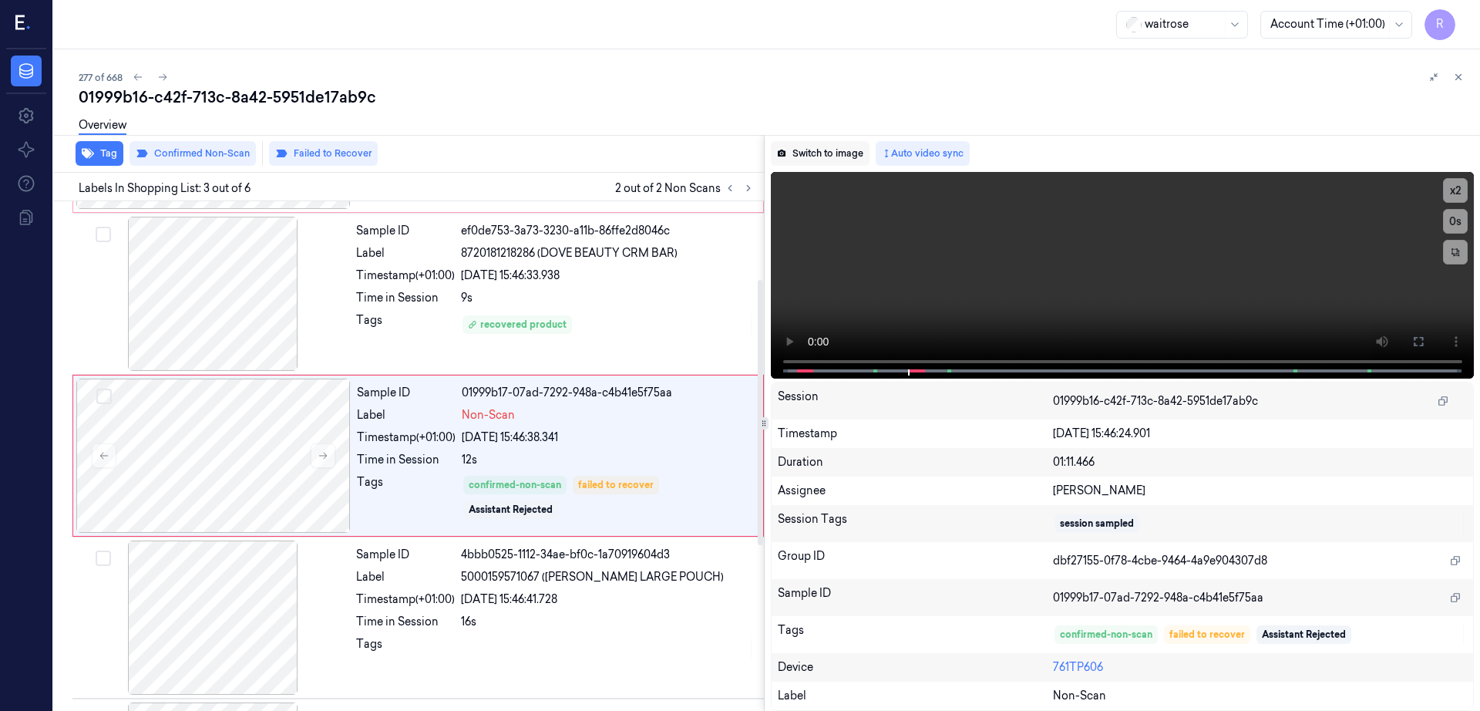
click at [852, 153] on button "Switch to image" at bounding box center [820, 153] width 99 height 25
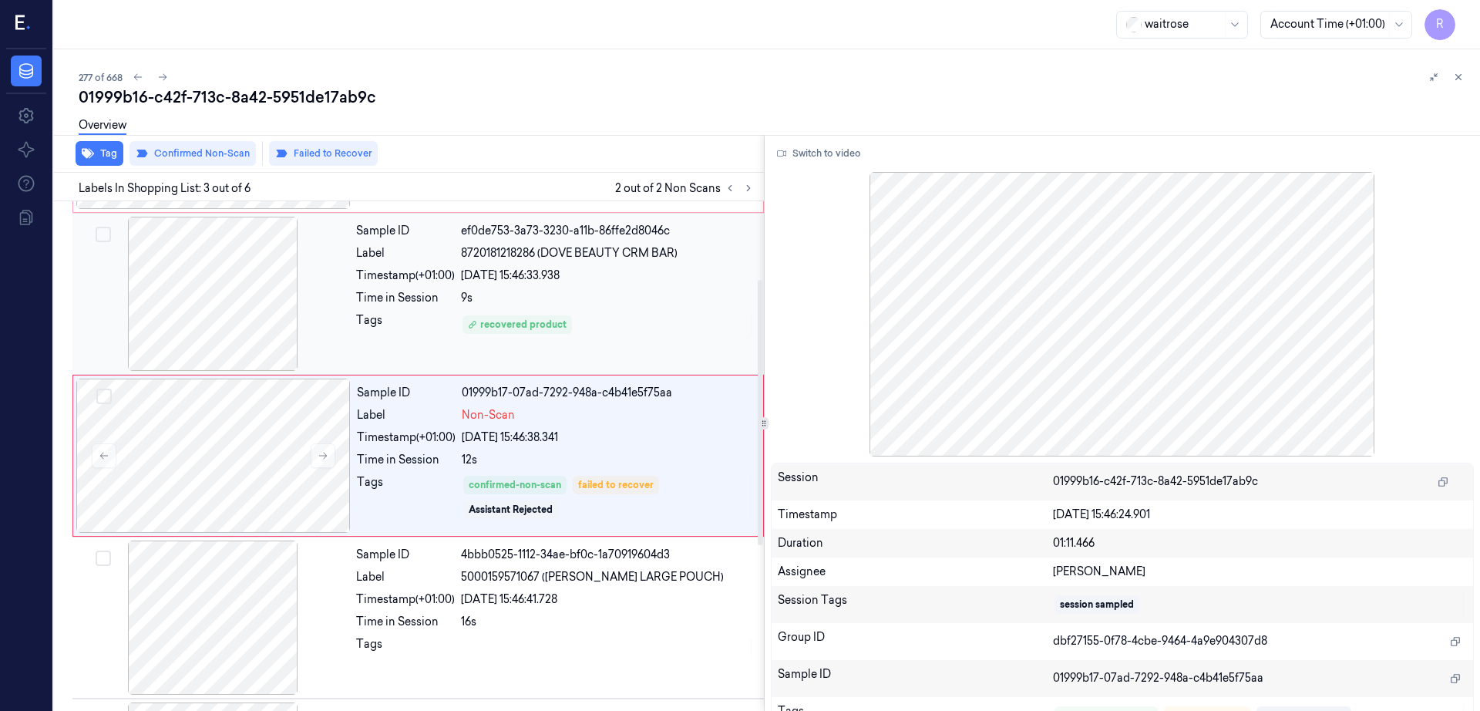
click at [237, 356] on div at bounding box center [213, 294] width 274 height 154
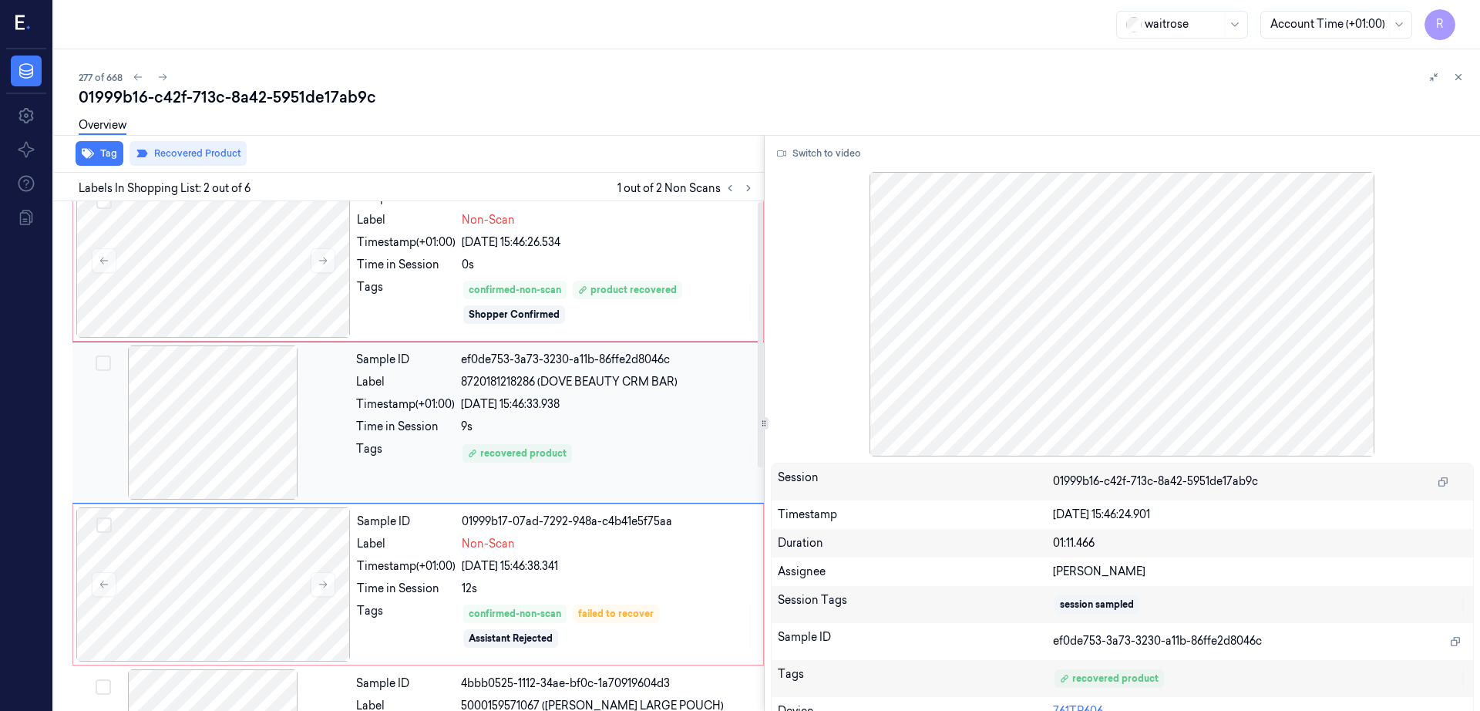
scroll to position [0, 0]
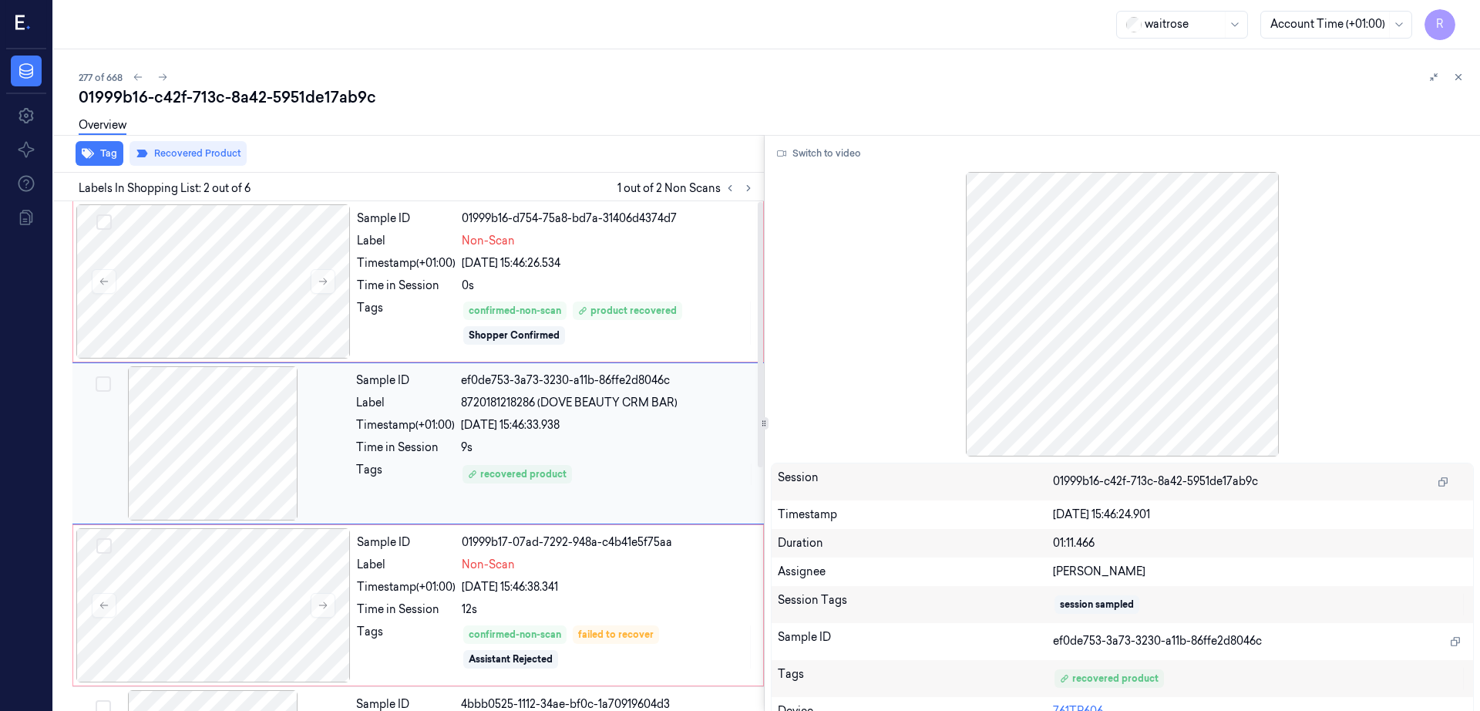
click at [226, 475] on div at bounding box center [213, 443] width 274 height 154
click at [253, 609] on div at bounding box center [213, 605] width 274 height 154
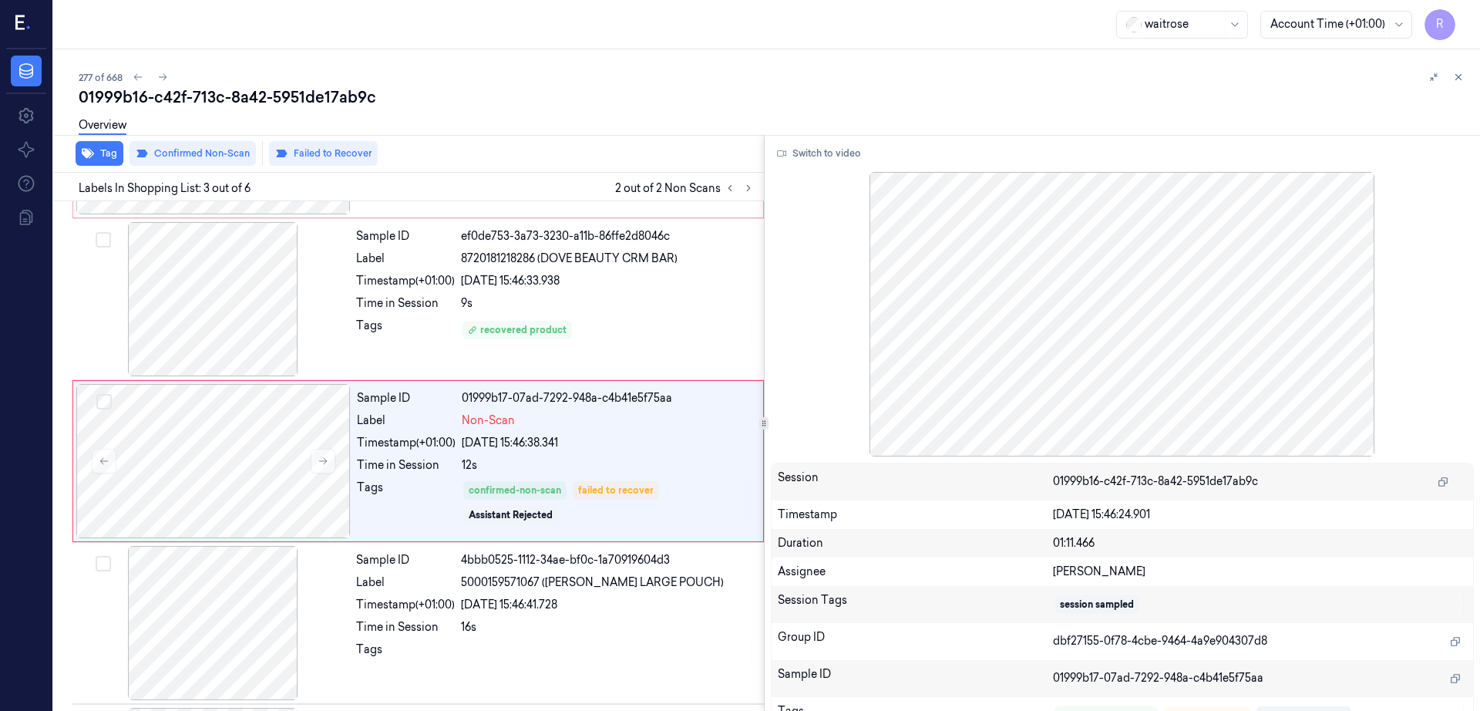
scroll to position [150, 0]
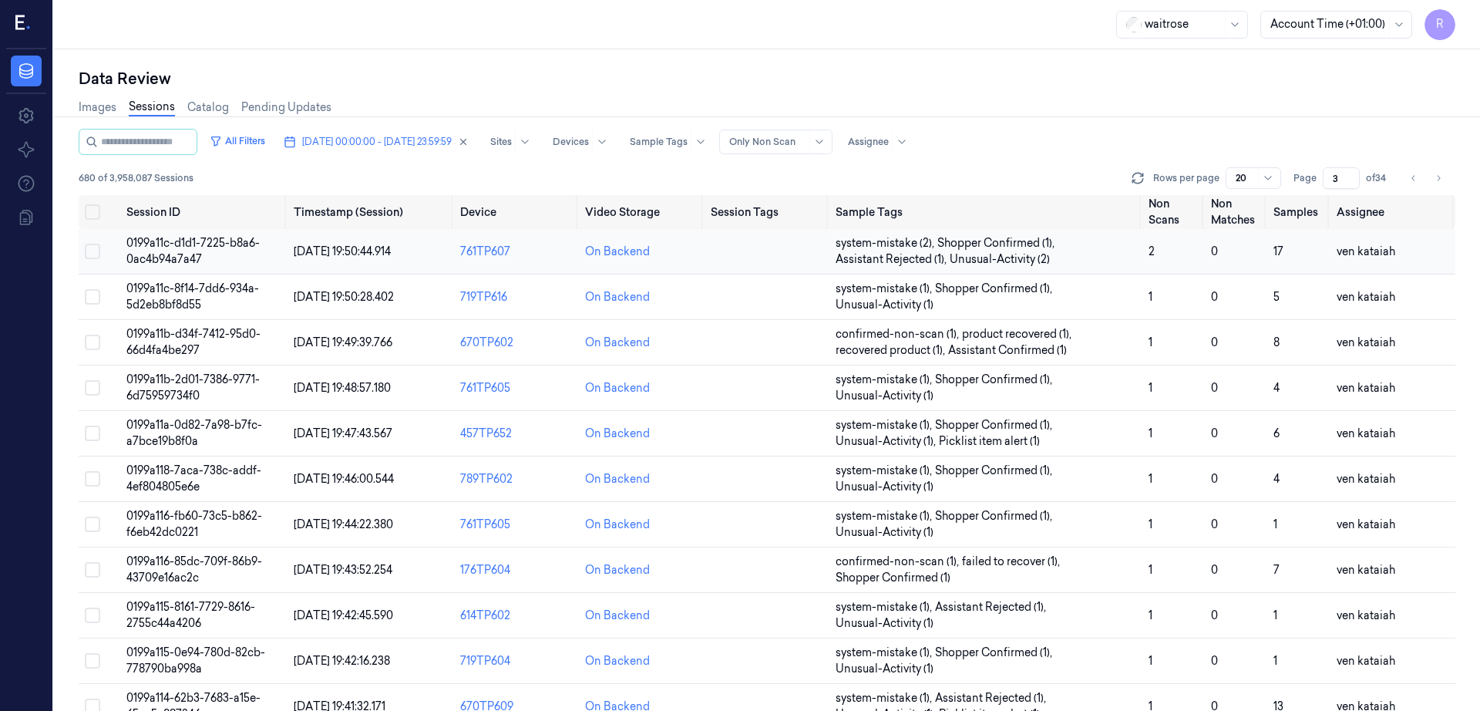
scroll to position [0, 54]
drag, startPoint x: 153, startPoint y: 260, endPoint x: 74, endPoint y: 237, distance: 82.0
click at [120, 237] on td "0199a11c-d1d1-7225-b8a6-0ac4b94a7a47" at bounding box center [203, 251] width 167 height 45
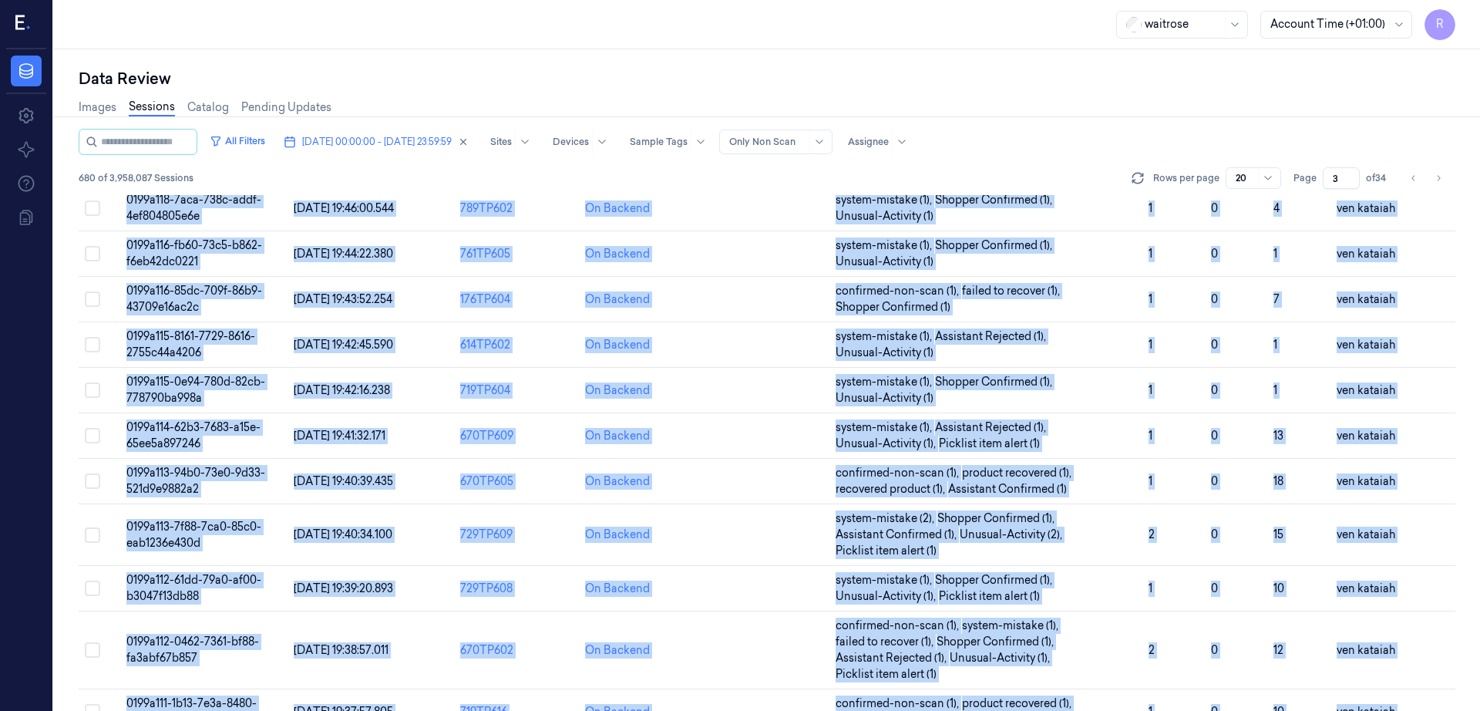
scroll to position [488, 0]
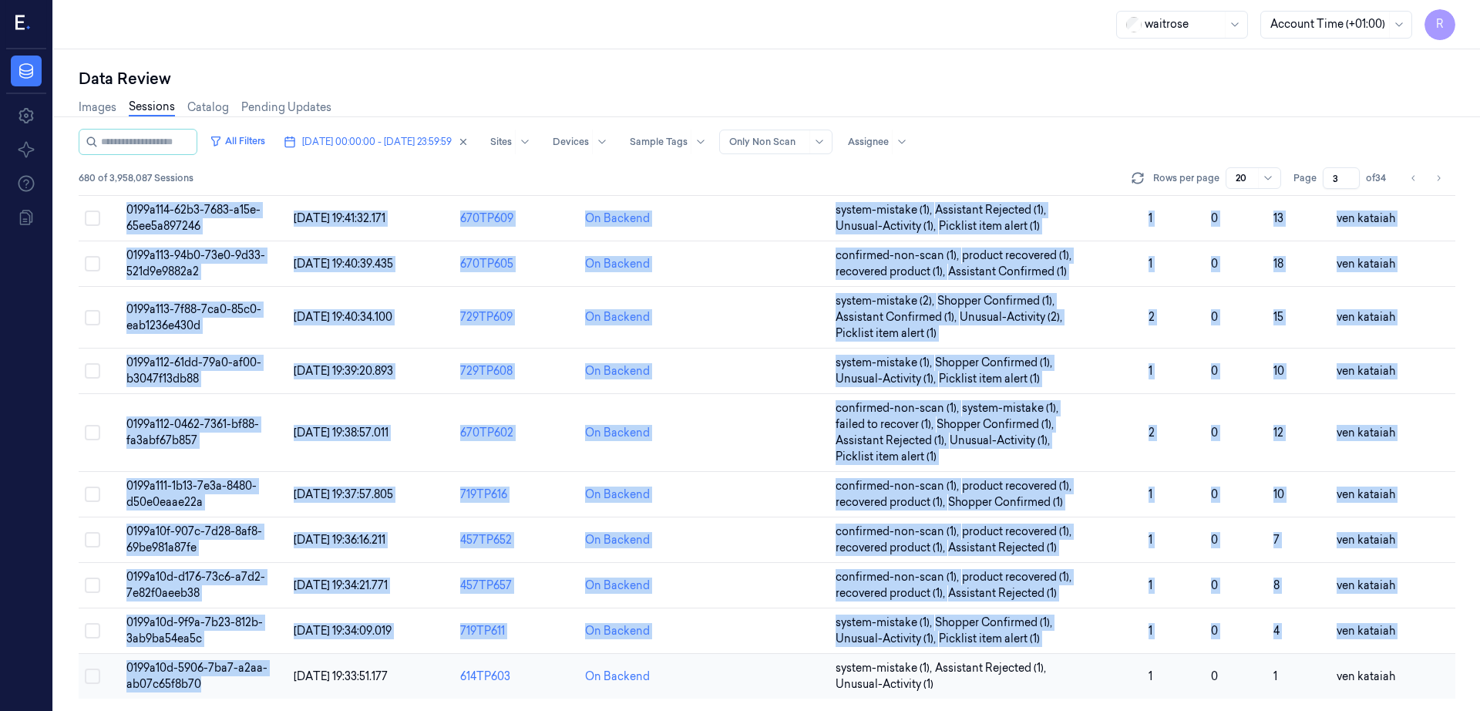
drag, startPoint x: 72, startPoint y: 240, endPoint x: 161, endPoint y: 682, distance: 450.6
click at [161, 682] on tbody "0199a11c-d1d1-7225-b8a6-0ac4b94a7a47 [DATE] 19:50:44.914 761TP607 On Backend sy…" at bounding box center [767, 220] width 1377 height 958
copy tbody "0199a11c-d1d1-7225-b8a6-0ac4b94a7a47 [DATE] 19:50:44.914 761TP607 On Backend sy…"
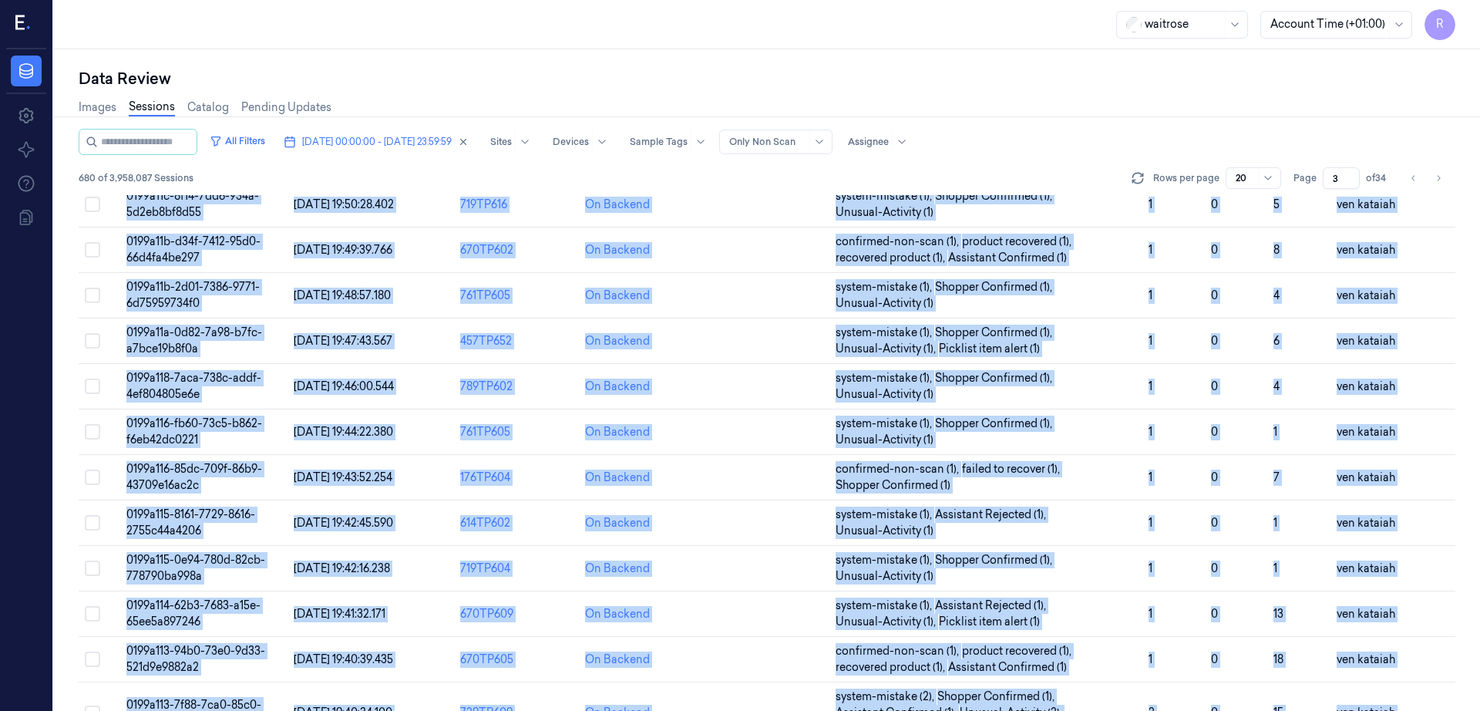
scroll to position [0, 0]
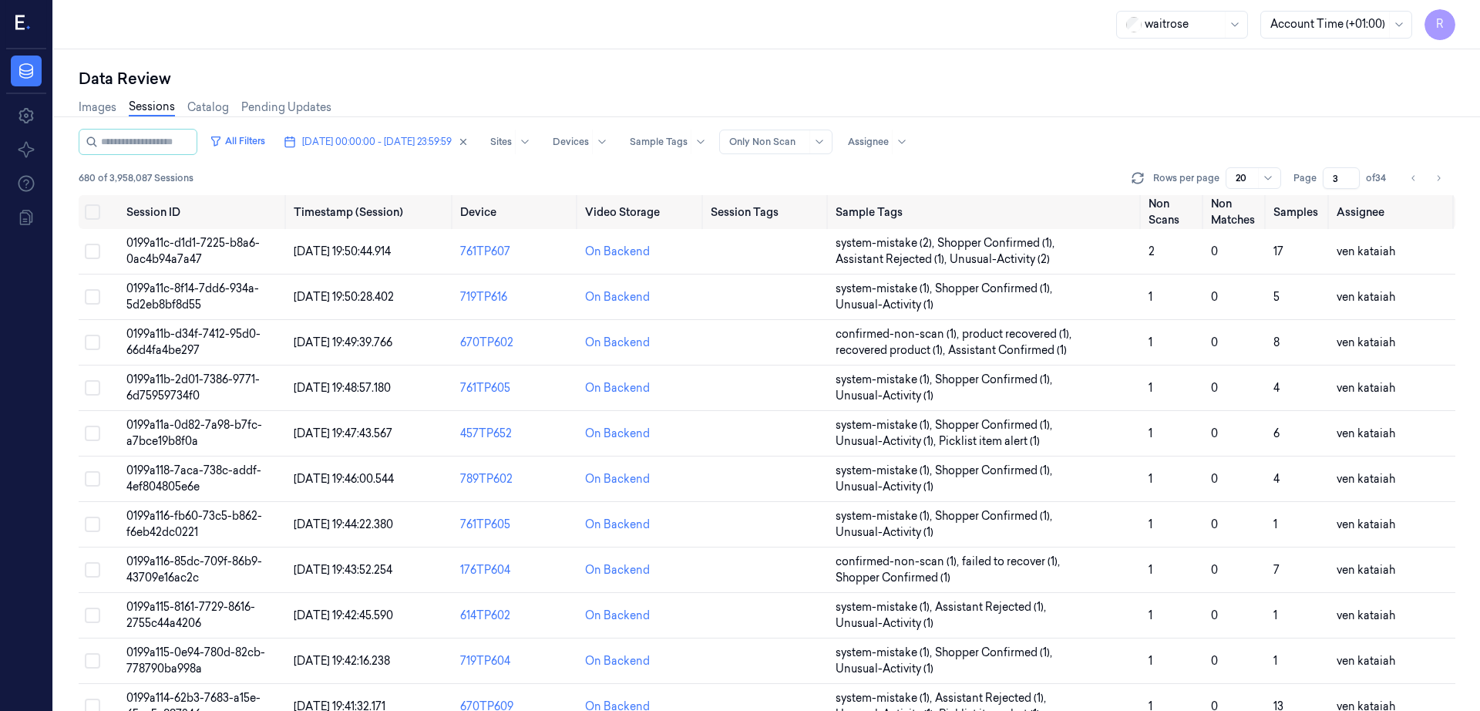
click at [1271, 170] on div at bounding box center [1267, 178] width 19 height 20
drag, startPoint x: 1338, startPoint y: 177, endPoint x: 1322, endPoint y: 180, distance: 16.6
click at [1322, 181] on div "Page 3 of 34" at bounding box center [1342, 178] width 97 height 22
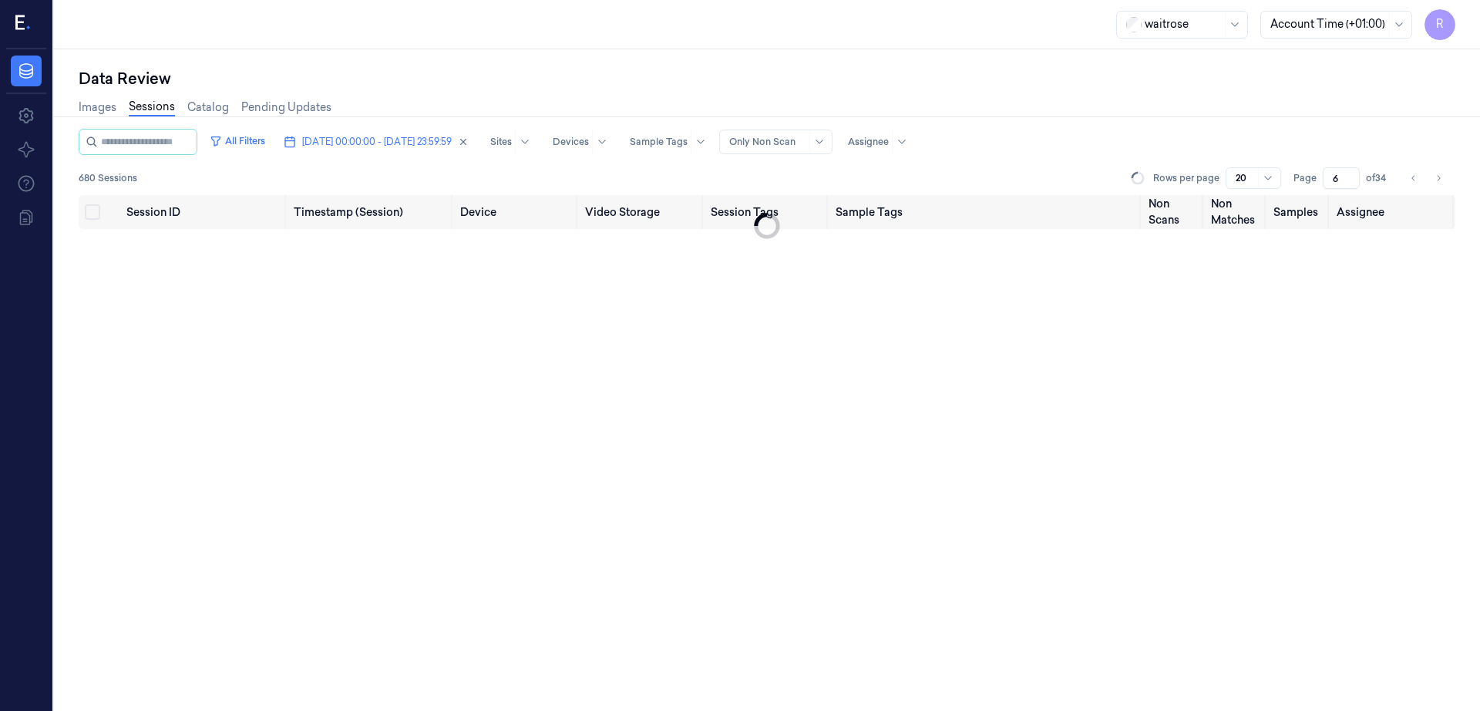
click at [1267, 128] on div "Images Sessions Catalog Pending Updates" at bounding box center [767, 108] width 1377 height 39
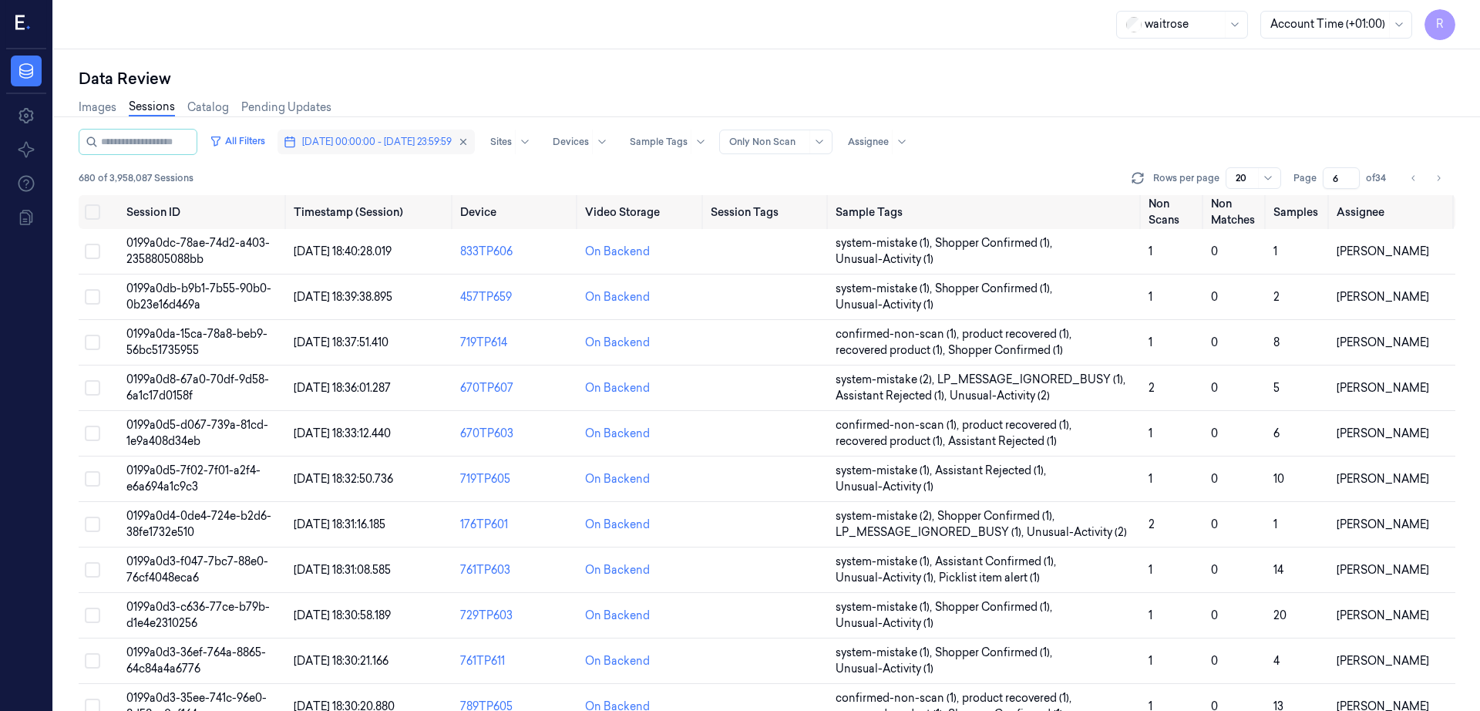
click at [325, 145] on span "[DATE] 00:00:00 - [DATE] 23:59:59" at bounding box center [377, 142] width 150 height 14
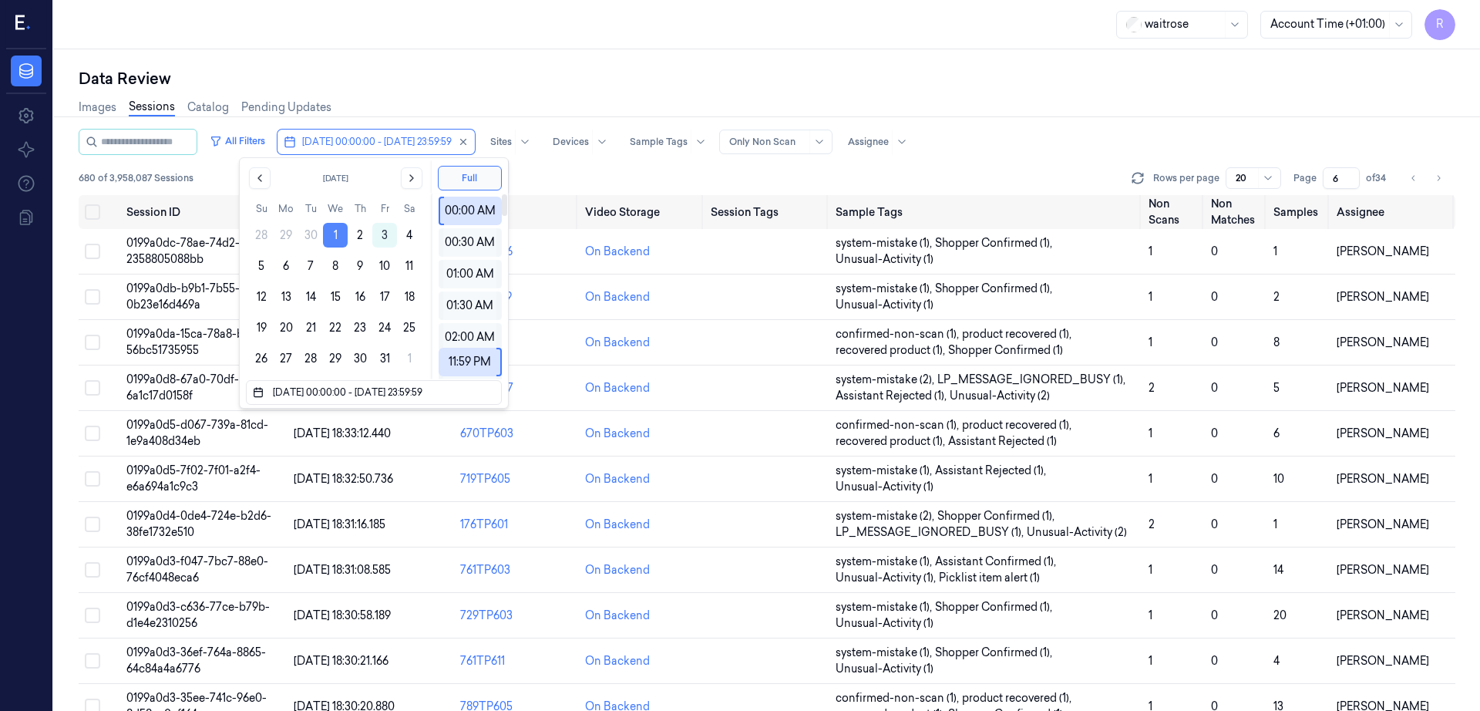
click at [330, 224] on button "1" at bounding box center [335, 235] width 25 height 25
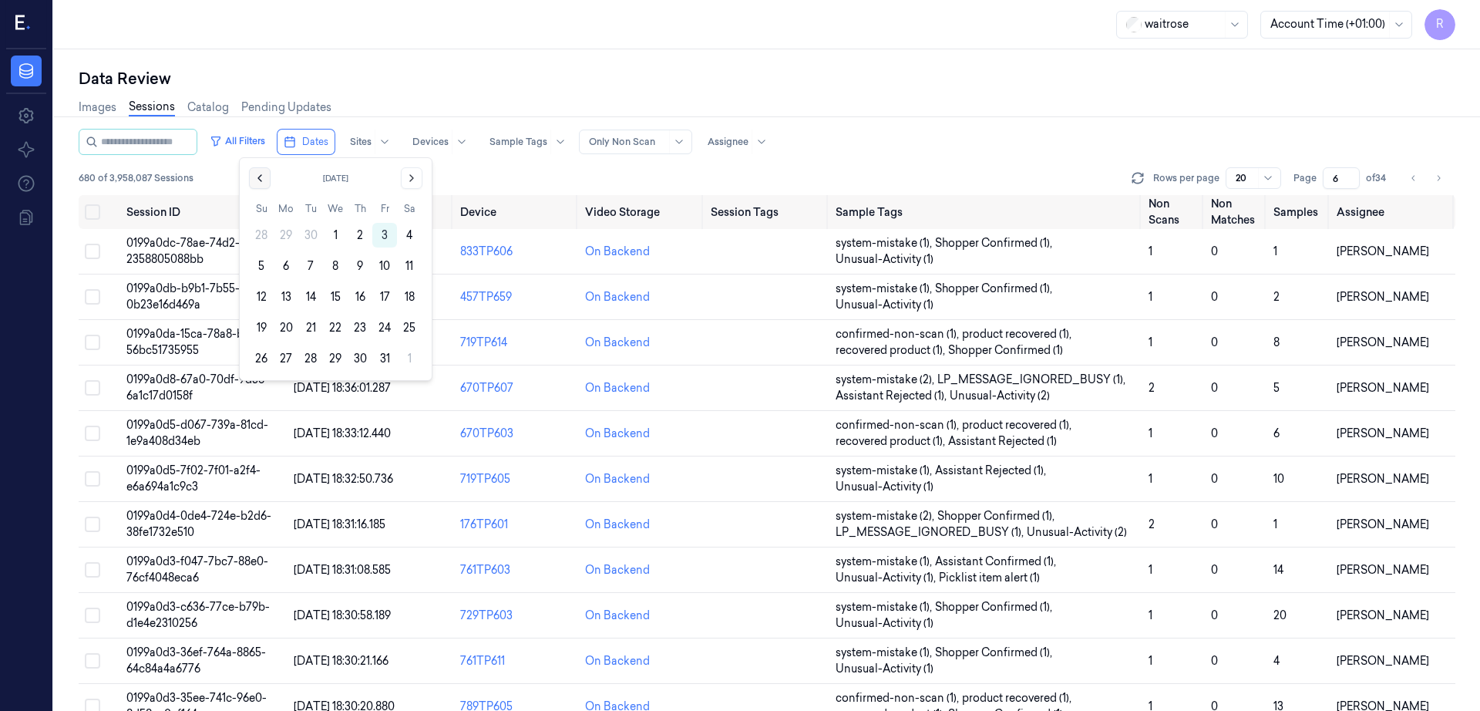
click at [268, 182] on button "Go to the Previous Month" at bounding box center [260, 178] width 22 height 22
click at [303, 357] on button "30" at bounding box center [310, 358] width 25 height 25
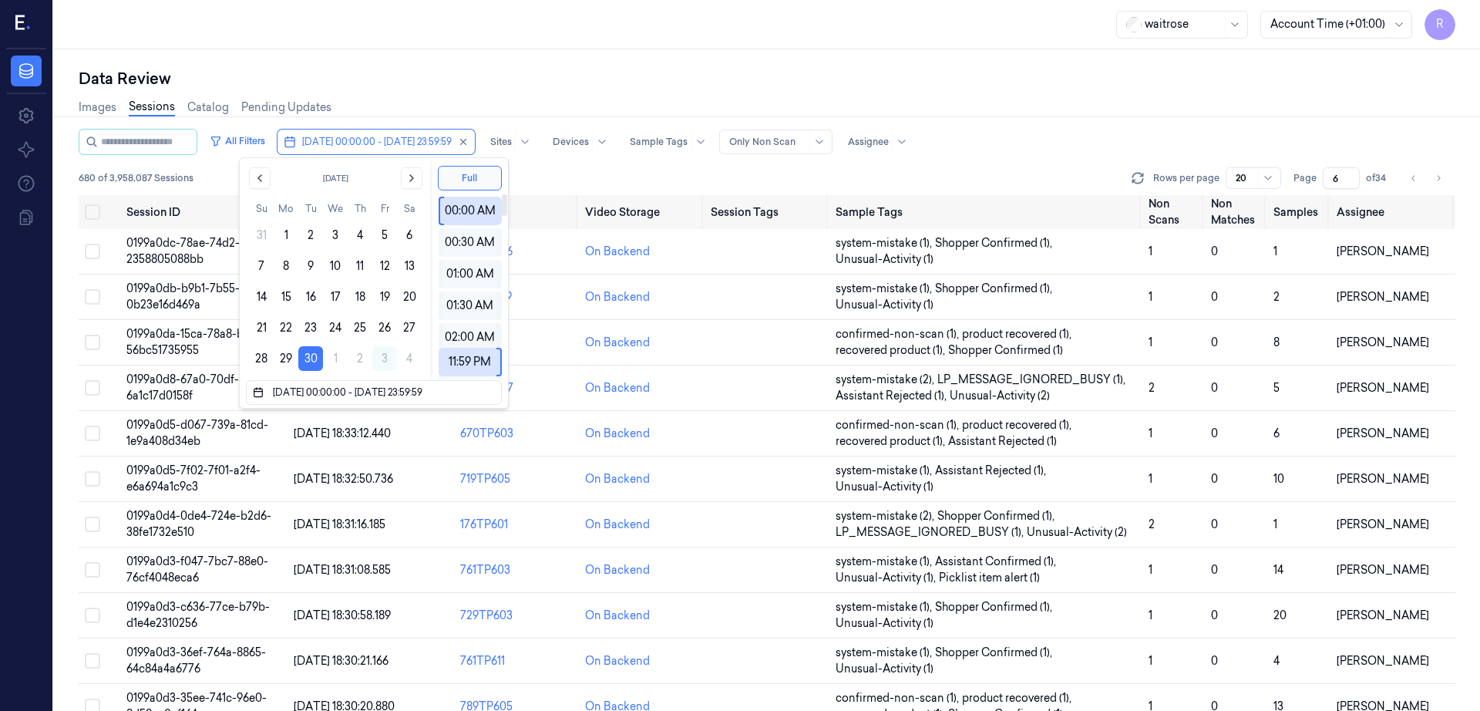
click at [573, 79] on div "Data Review" at bounding box center [767, 79] width 1377 height 22
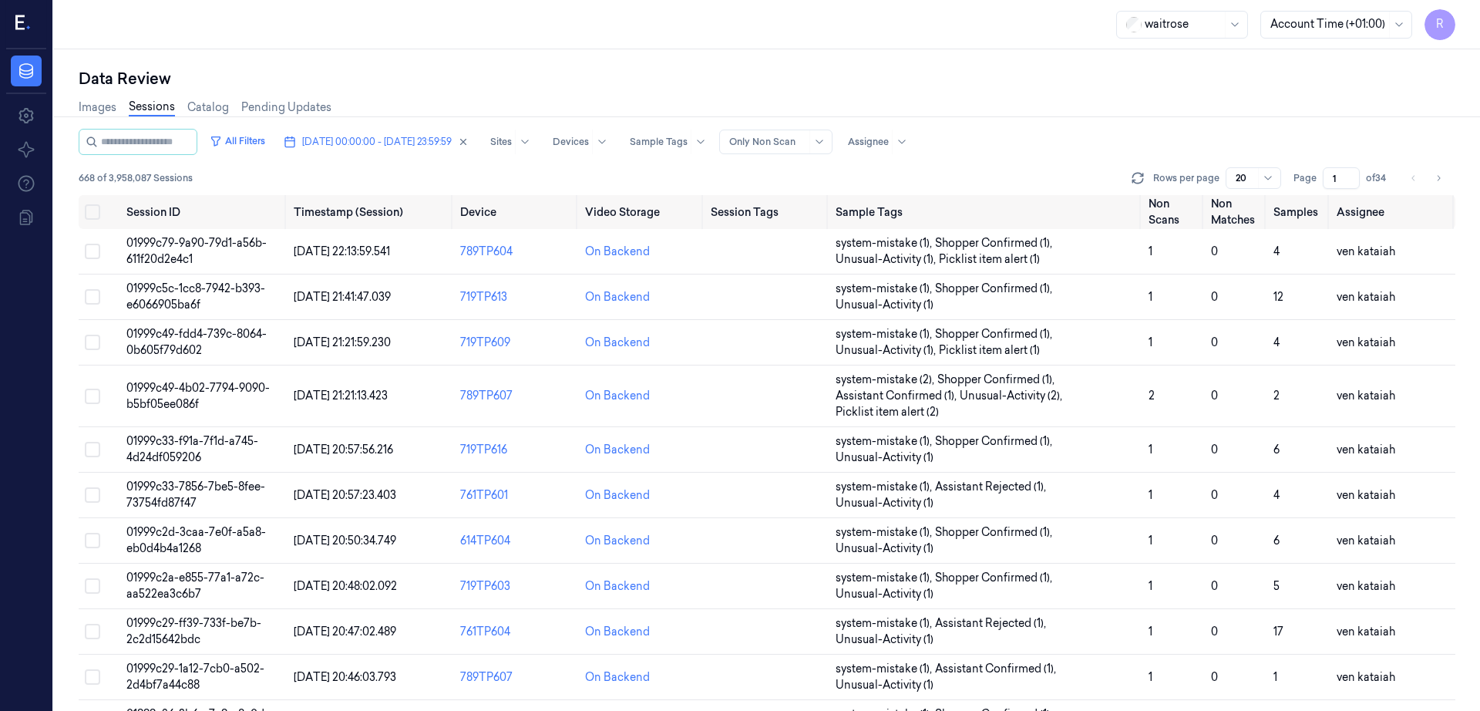
drag, startPoint x: 1341, startPoint y: 175, endPoint x: 1294, endPoint y: 184, distance: 47.9
click at [1294, 186] on div "Page 1 of 34" at bounding box center [1342, 178] width 97 height 22
type input "6"
click at [1215, 90] on div "Images Sessions Catalog Pending Updates" at bounding box center [767, 108] width 1377 height 39
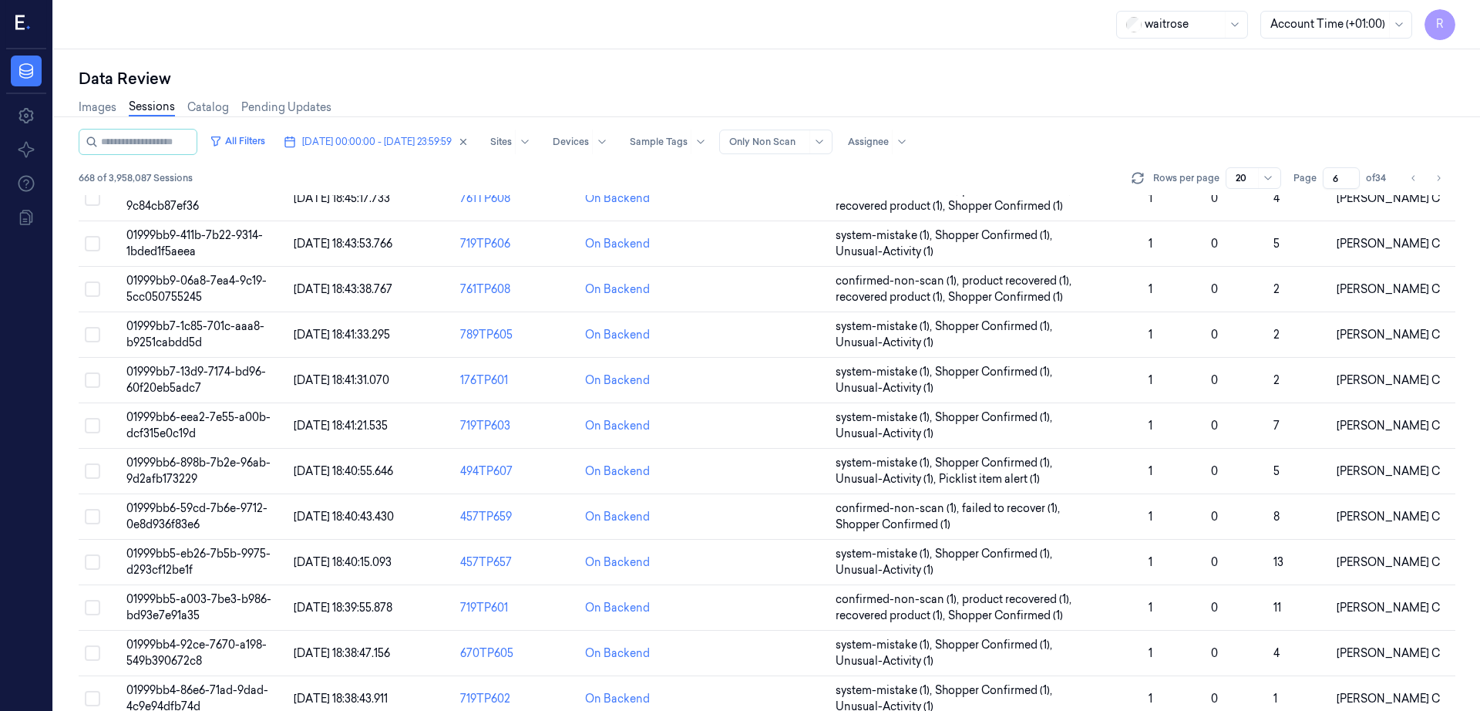
scroll to position [439, 0]
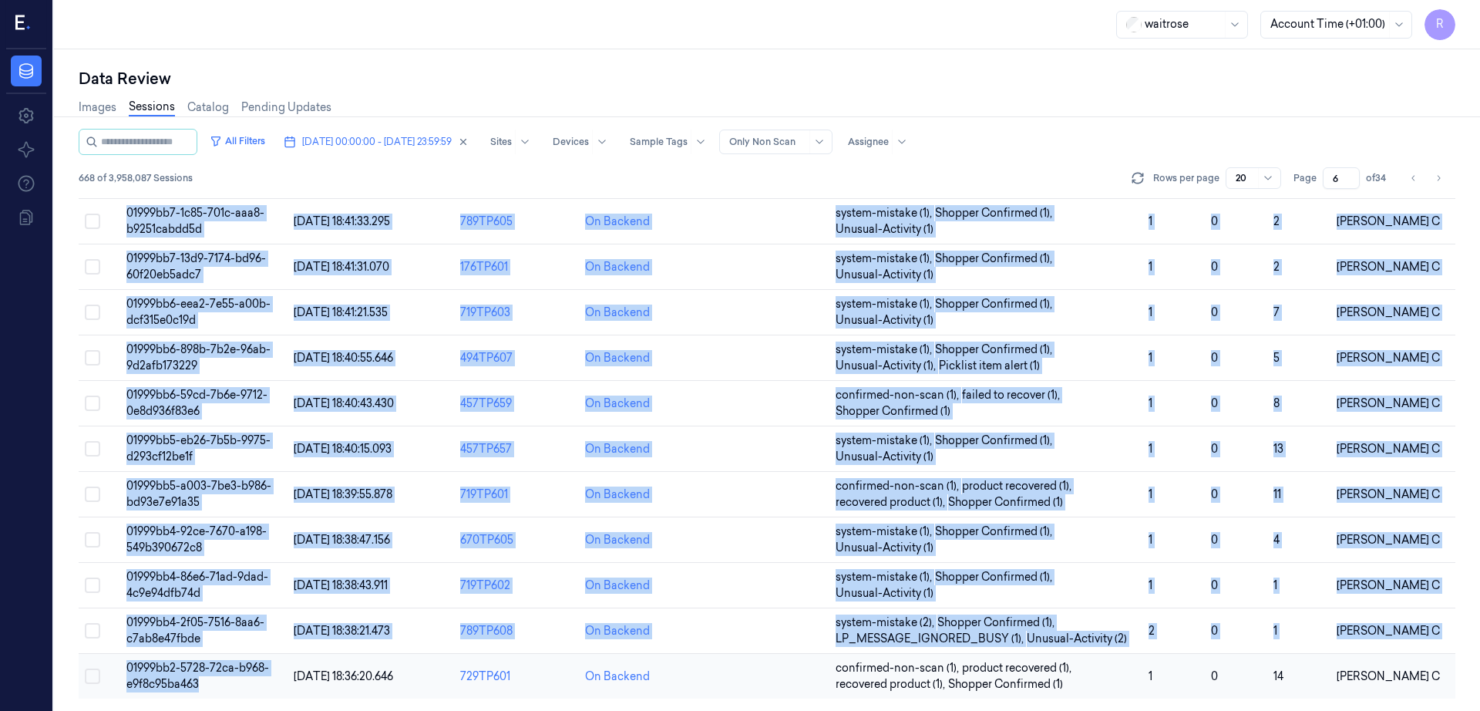
drag, startPoint x: 126, startPoint y: 269, endPoint x: 159, endPoint y: 695, distance: 427.6
click at [159, 695] on tbody "01999bc0-0b40-7ba9-bb73-31c2d717cbed [DATE] 18:51:18.691 614TP604 On Backend co…" at bounding box center [767, 244] width 1377 height 909
copy tbody "01999bc0-0b40-7ba9-bb73-31c2d717cbed [DATE] 18:51:18.691 614TP604 On Backend co…"
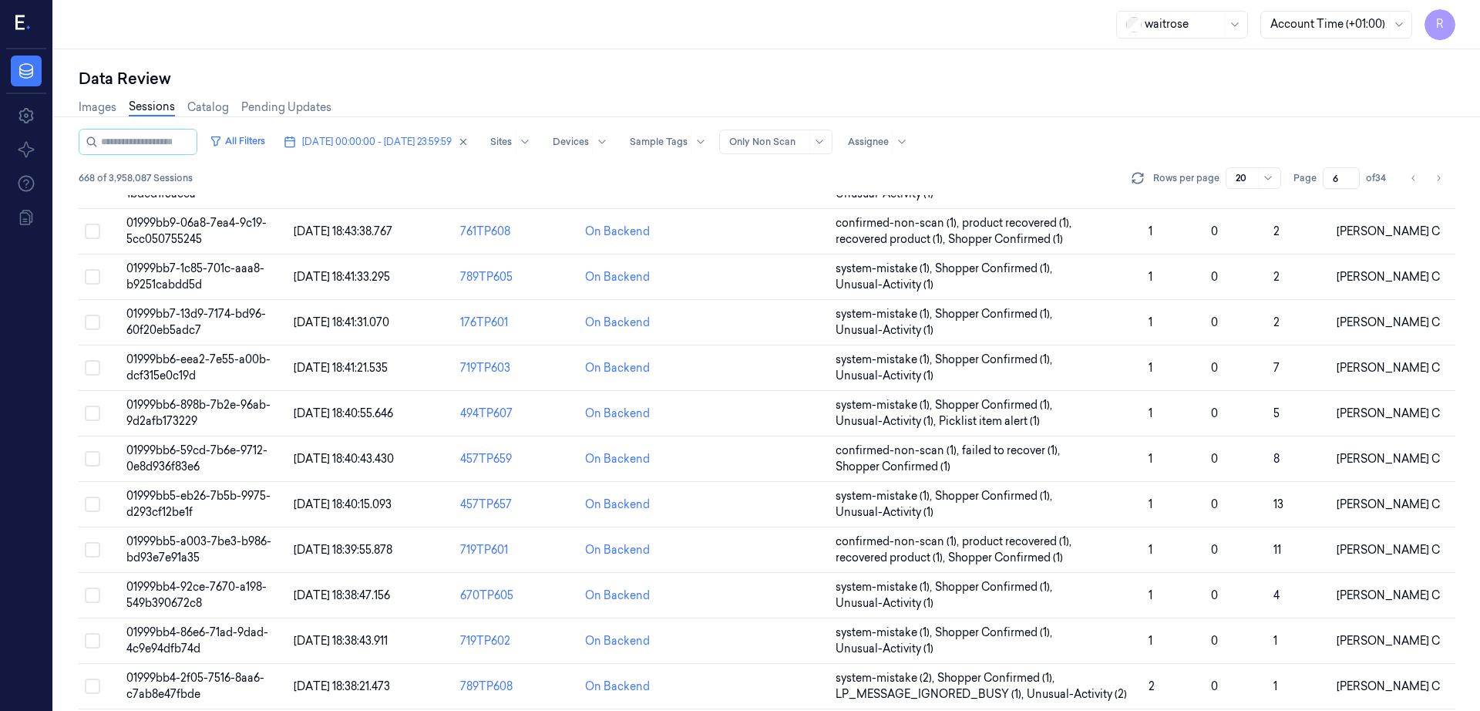
scroll to position [0, 0]
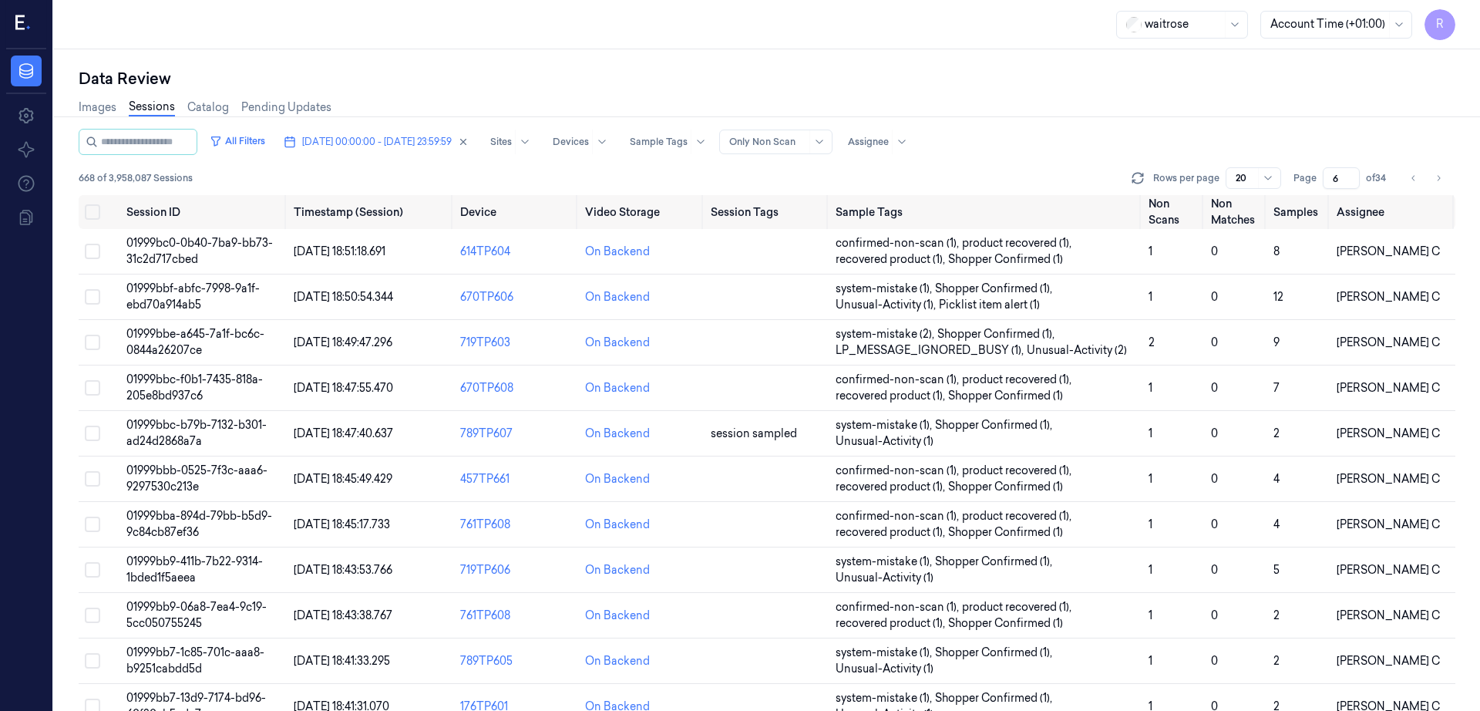
click at [403, 74] on div "Data Review" at bounding box center [767, 79] width 1377 height 22
